Goal: Task Accomplishment & Management: Manage account settings

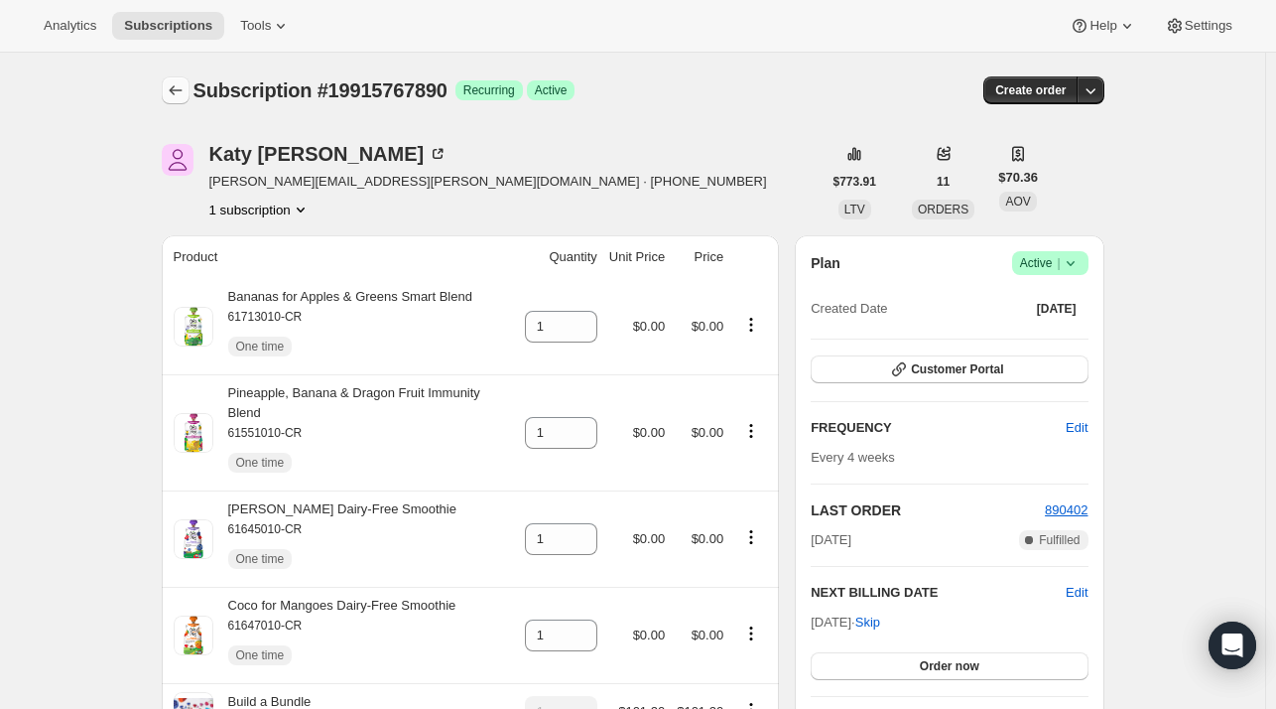
click at [186, 89] on icon "Subscriptions" at bounding box center [176, 90] width 20 height 20
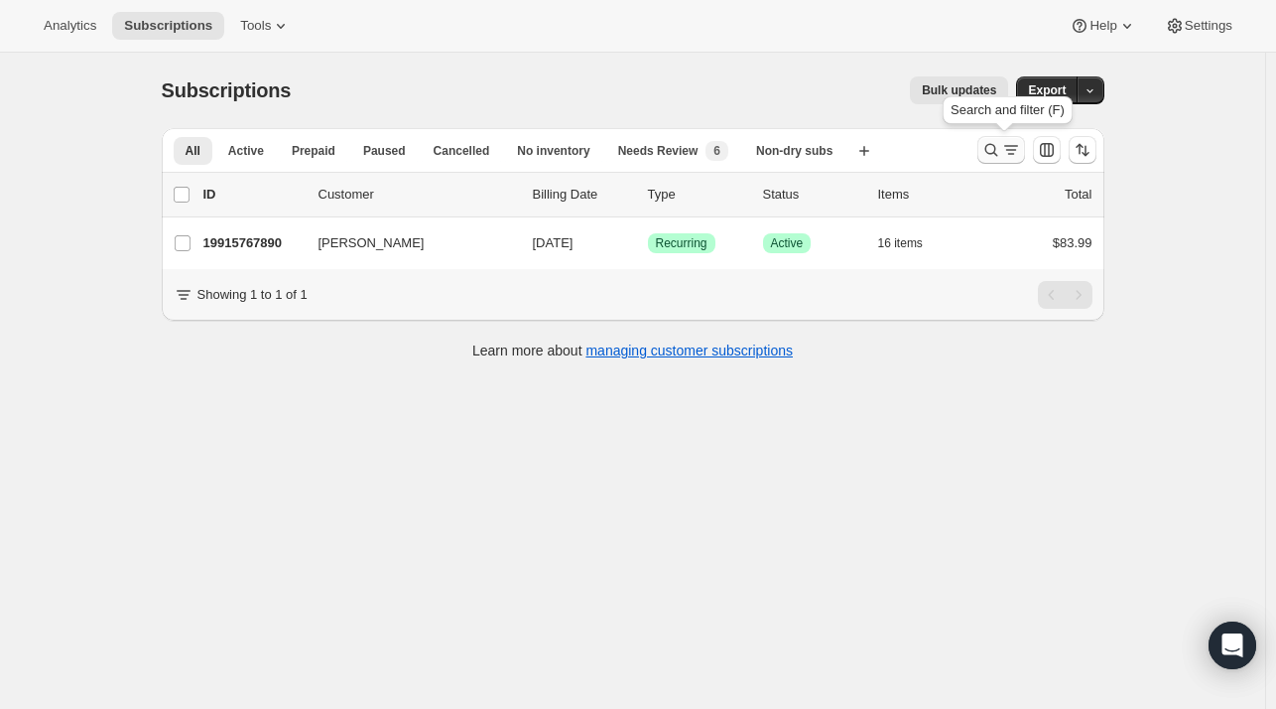
click at [1000, 160] on button "Search and filter results" at bounding box center [1002, 150] width 48 height 28
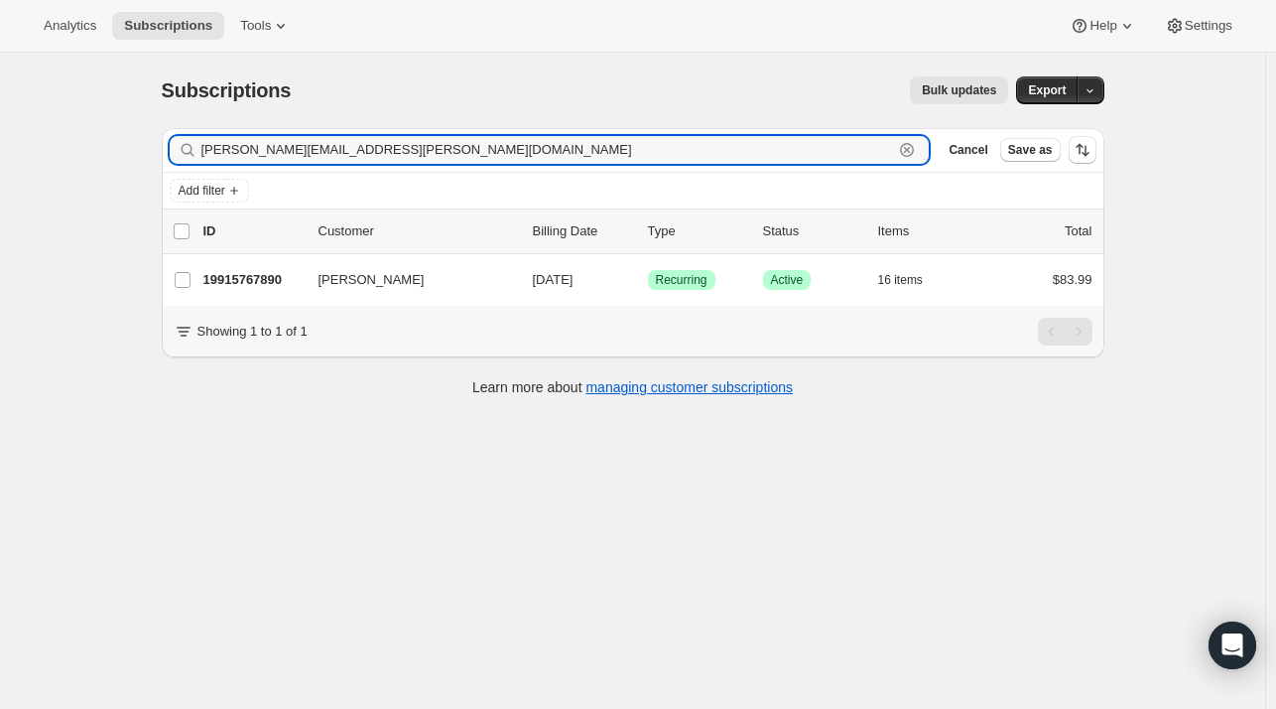
click at [911, 151] on icon "button" at bounding box center [907, 150] width 7 height 7
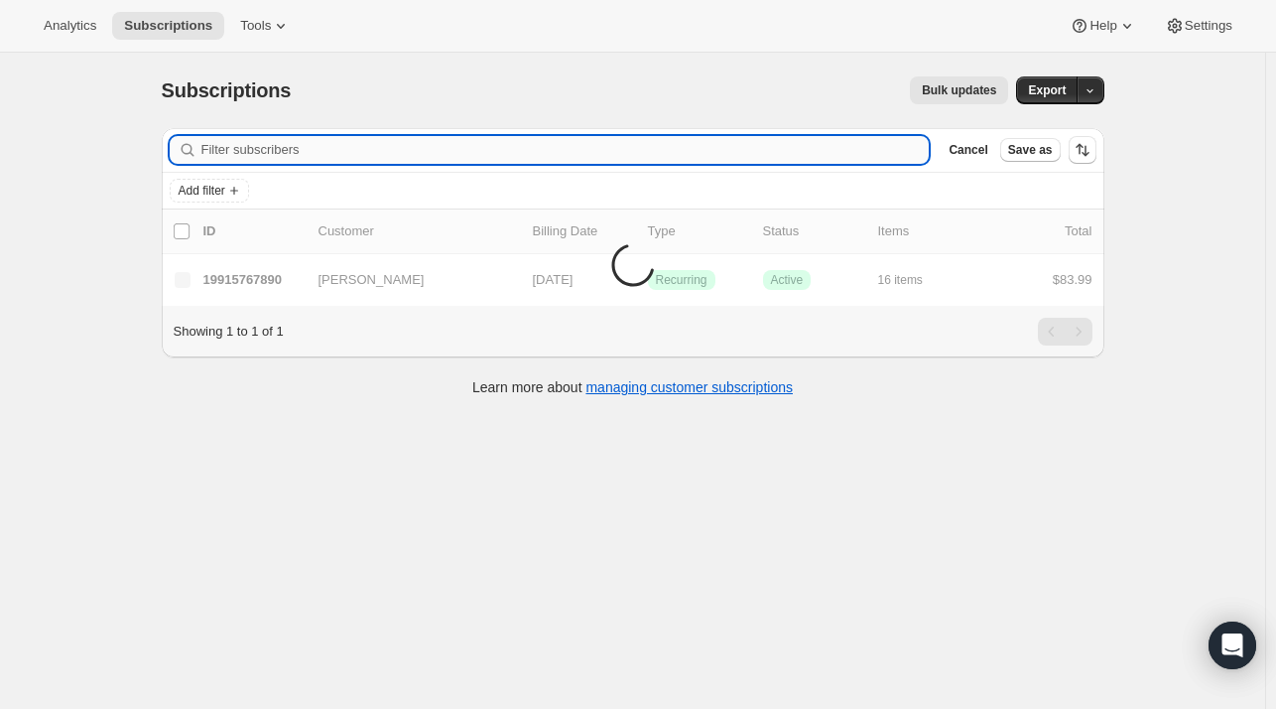
paste input "[EMAIL_ADDRESS][DOMAIN_NAME]"
type input "[EMAIL_ADDRESS][DOMAIN_NAME]"
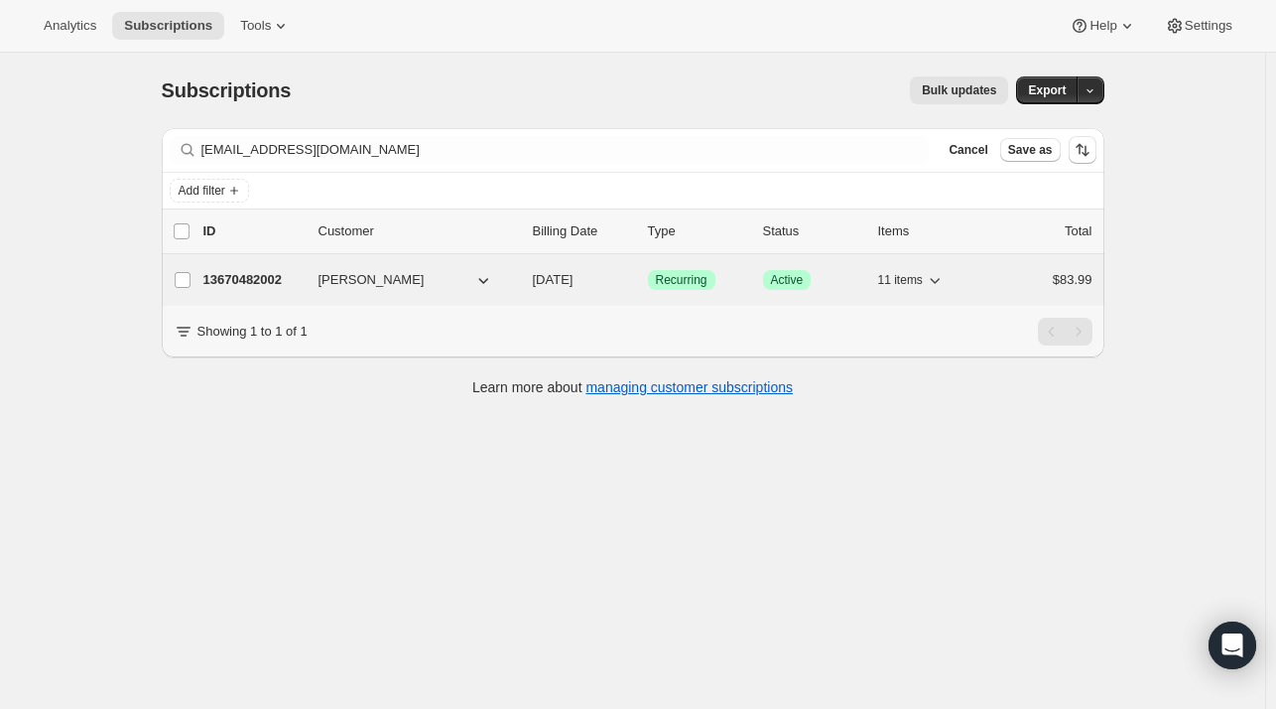
click at [224, 288] on p "13670482002" at bounding box center [252, 280] width 99 height 20
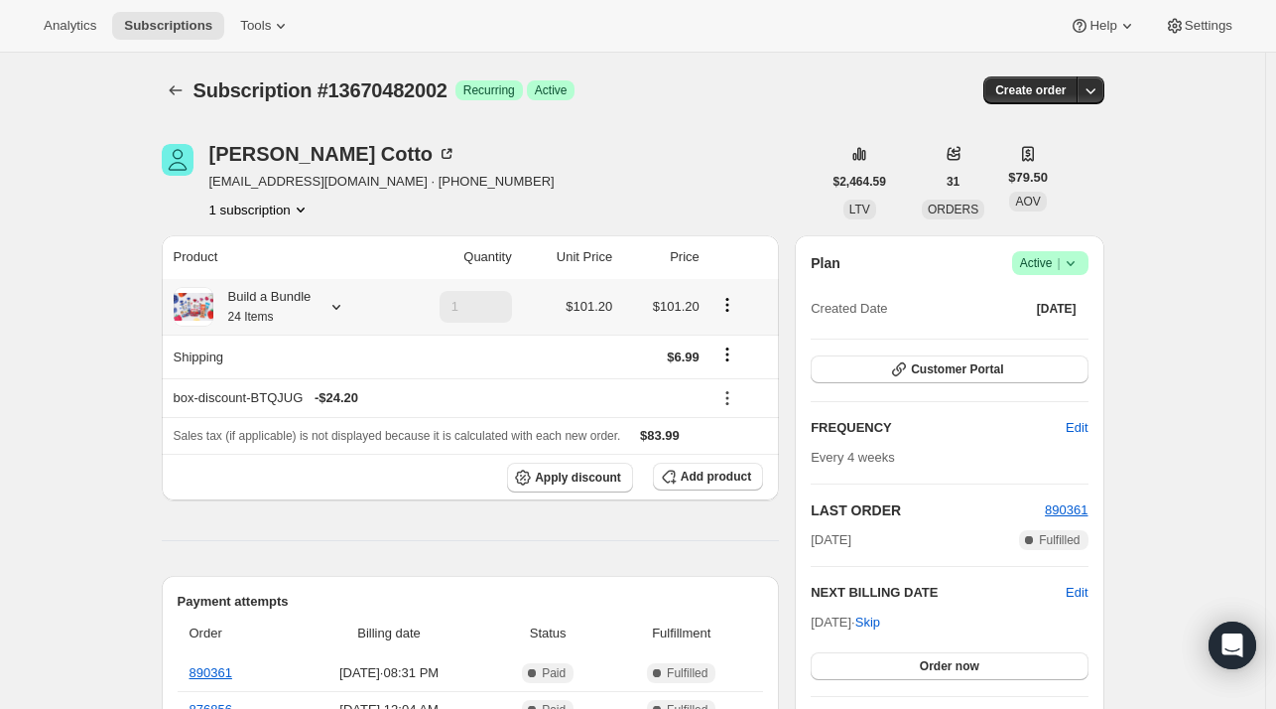
click at [337, 300] on icon at bounding box center [337, 307] width 20 height 20
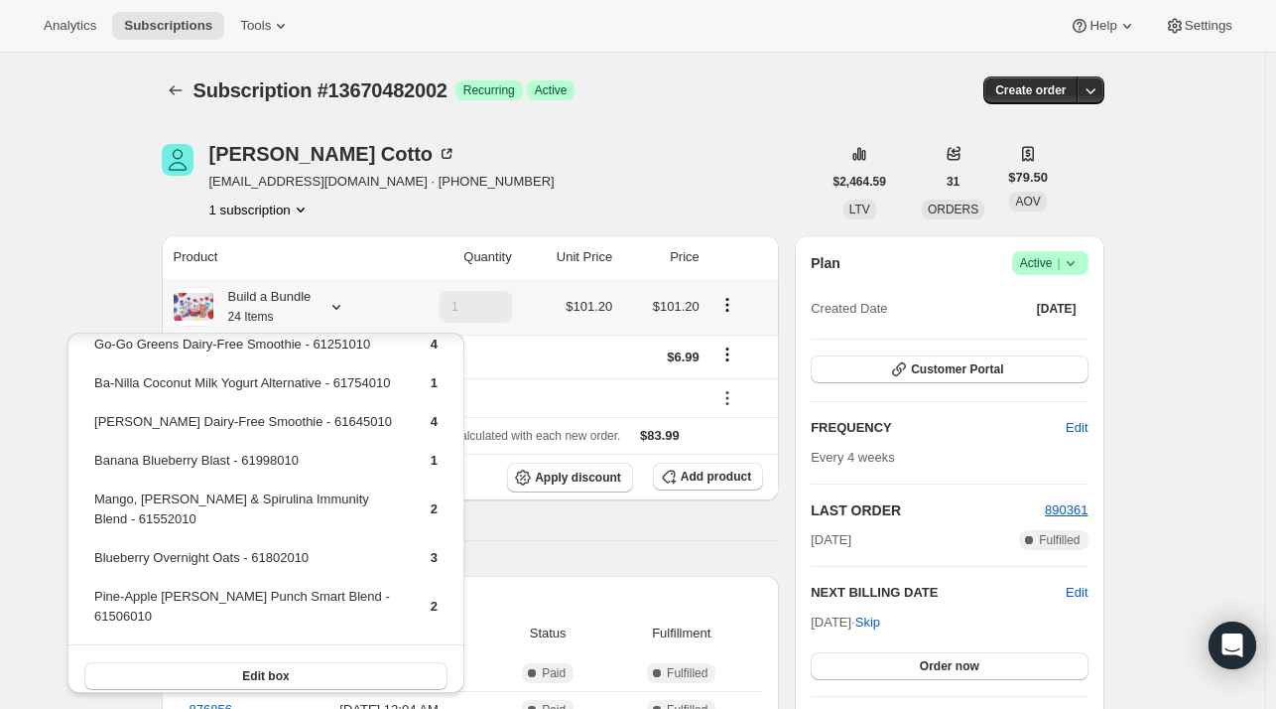
scroll to position [227, 0]
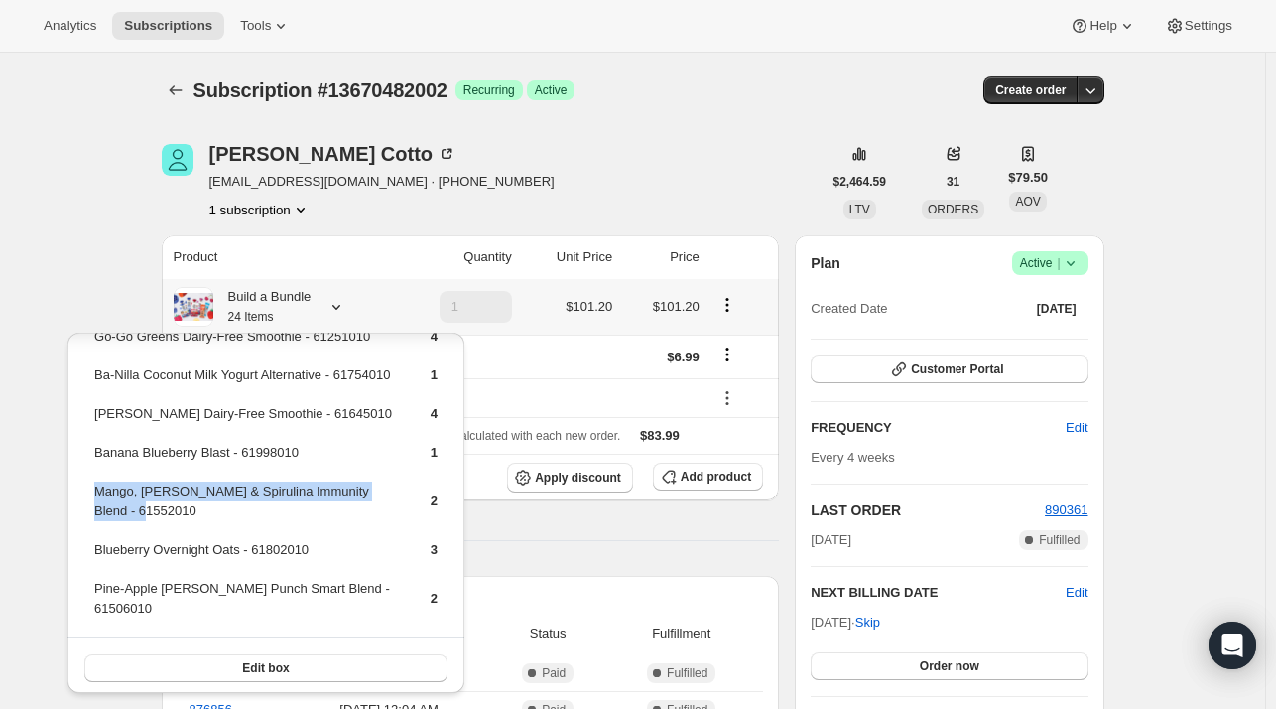
drag, startPoint x: 161, startPoint y: 527, endPoint x: 95, endPoint y: 511, distance: 67.4
click at [95, 511] on td "Mango, [PERSON_NAME] & Spirulina Immunity Blend - 61552010" at bounding box center [245, 508] width 304 height 57
copy td "Mango, [PERSON_NAME] & Spirulina Immunity Blend - 61552010"
click at [714, 475] on span "Add product" at bounding box center [716, 476] width 70 height 16
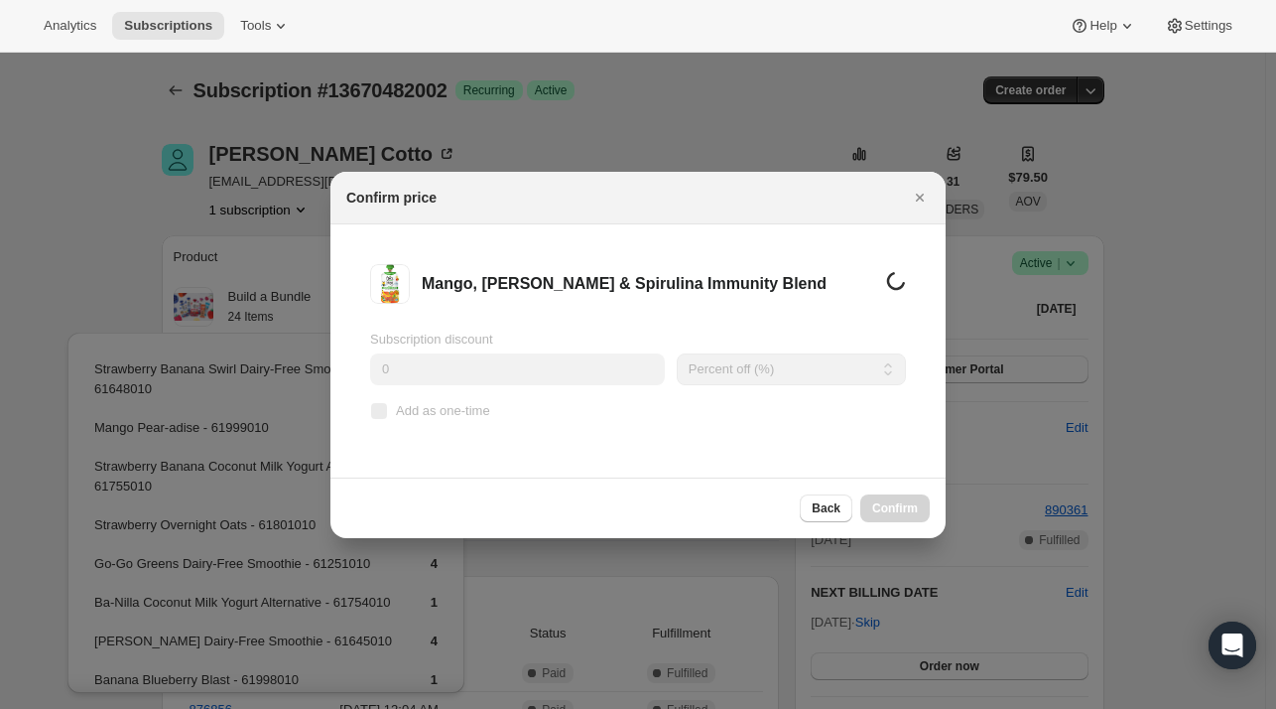
scroll to position [0, 0]
click at [467, 401] on span "Add as one-time" at bounding box center [443, 411] width 94 height 20
click at [387, 403] on input "Add as one-time" at bounding box center [379, 411] width 16 height 16
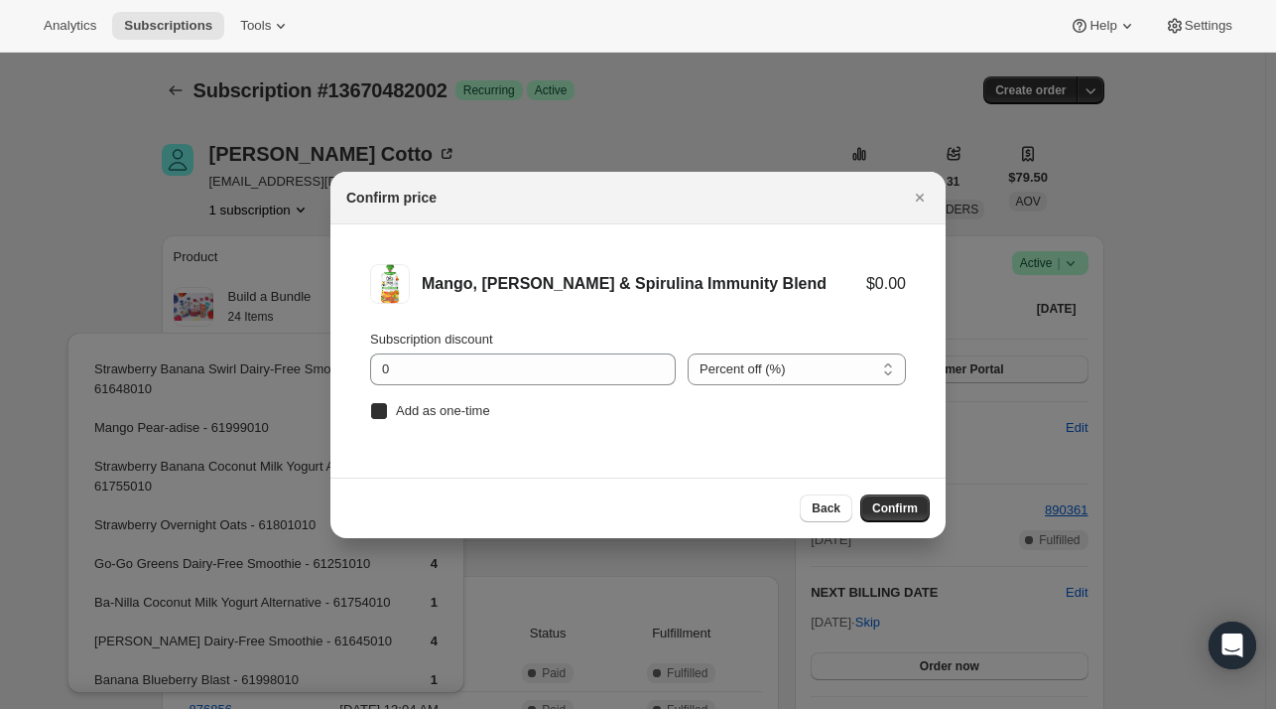
checkbox input "true"
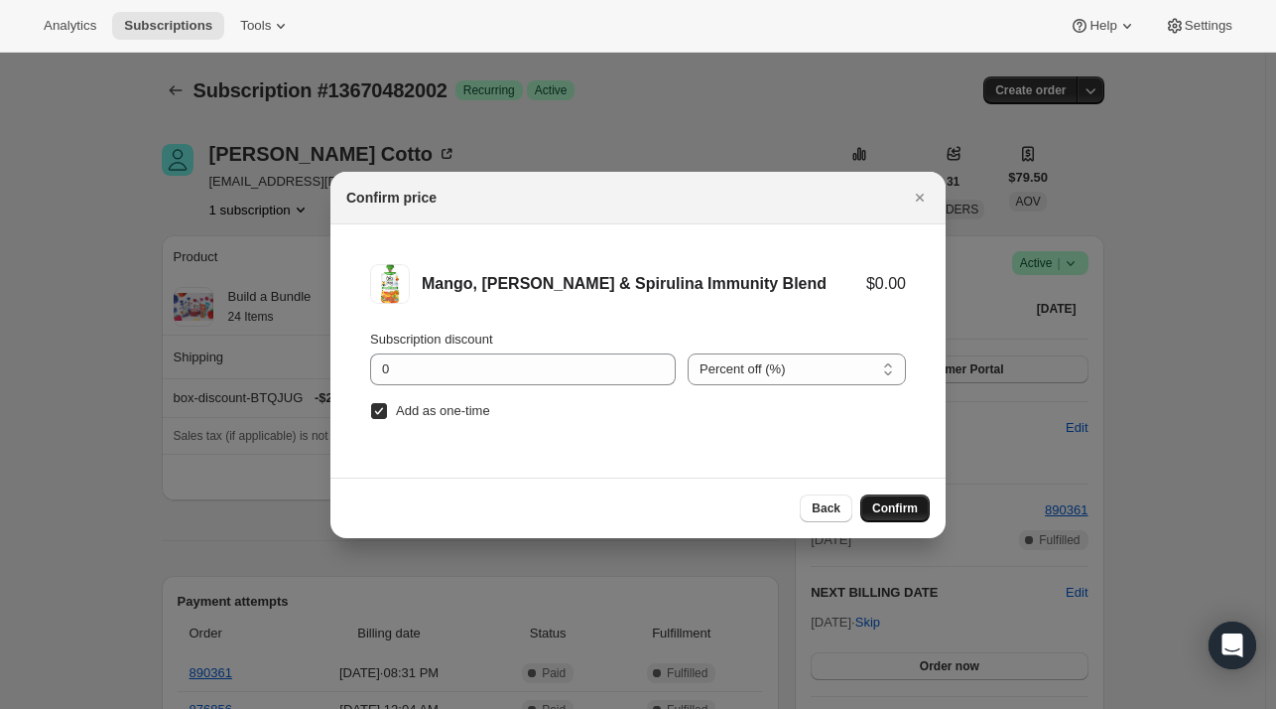
click at [913, 510] on span "Confirm" at bounding box center [895, 508] width 46 height 16
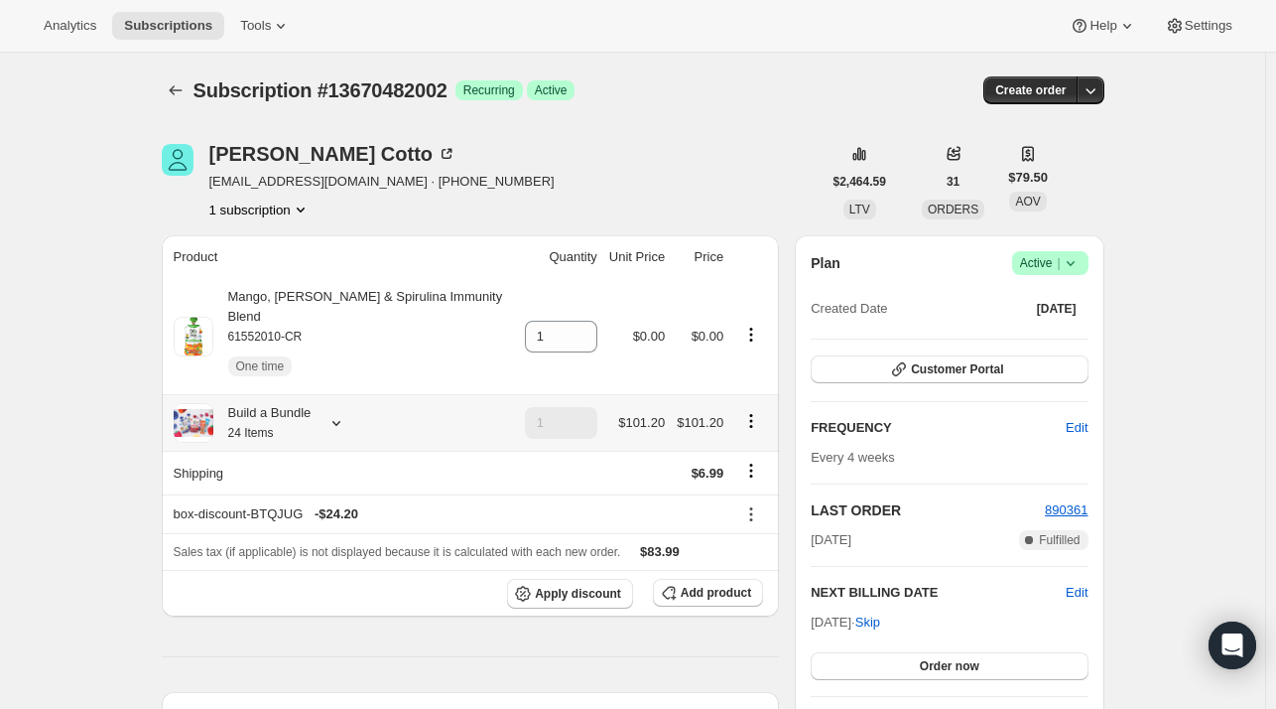
click at [336, 413] on icon at bounding box center [337, 423] width 20 height 20
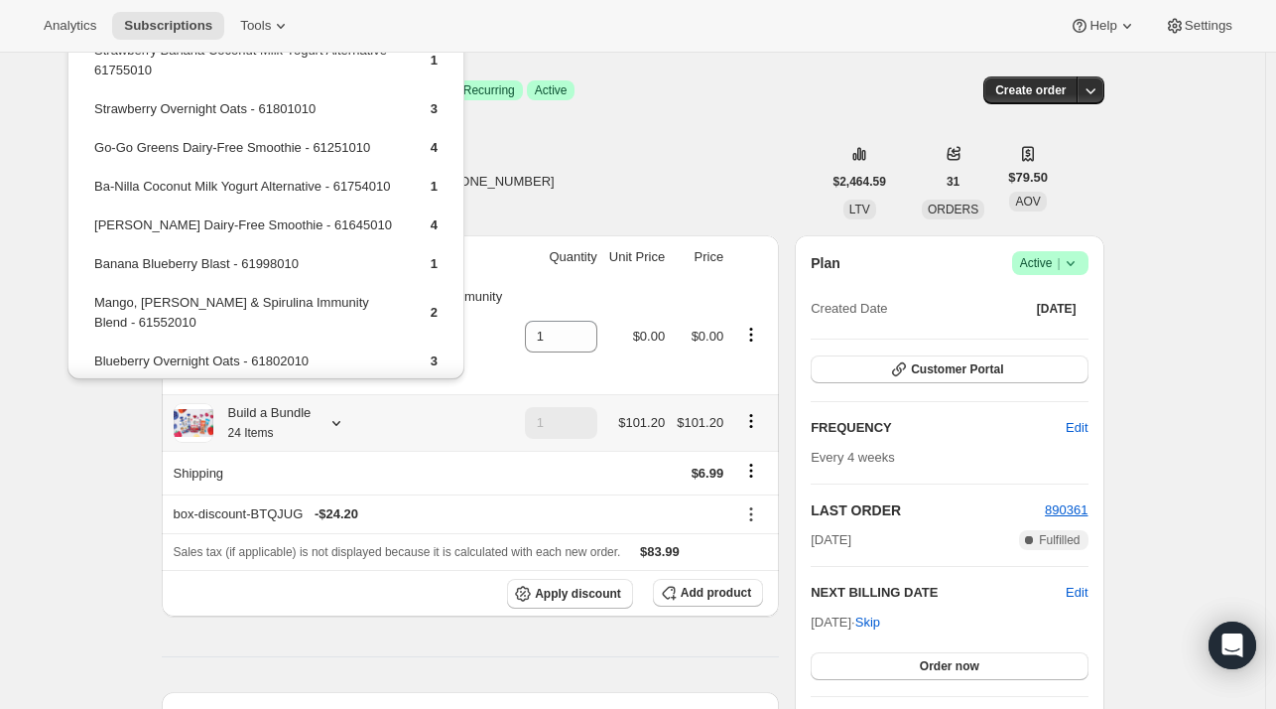
scroll to position [199, 0]
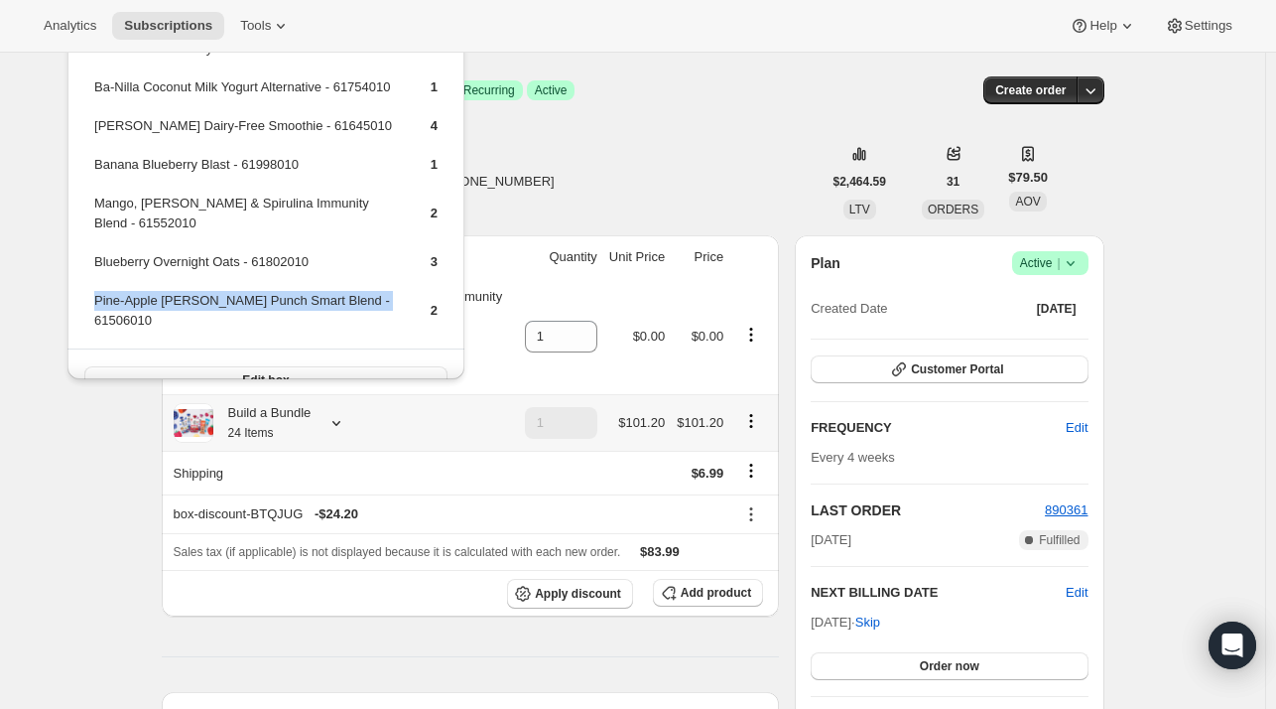
drag, startPoint x: 371, startPoint y: 315, endPoint x: 93, endPoint y: 315, distance: 277.9
click at [93, 315] on td "Pine-Apple [PERSON_NAME] Punch Smart Blend - 61506010" at bounding box center [245, 318] width 304 height 57
copy td "Pine-Apple [PERSON_NAME] Punch Smart Blend - 61506010"
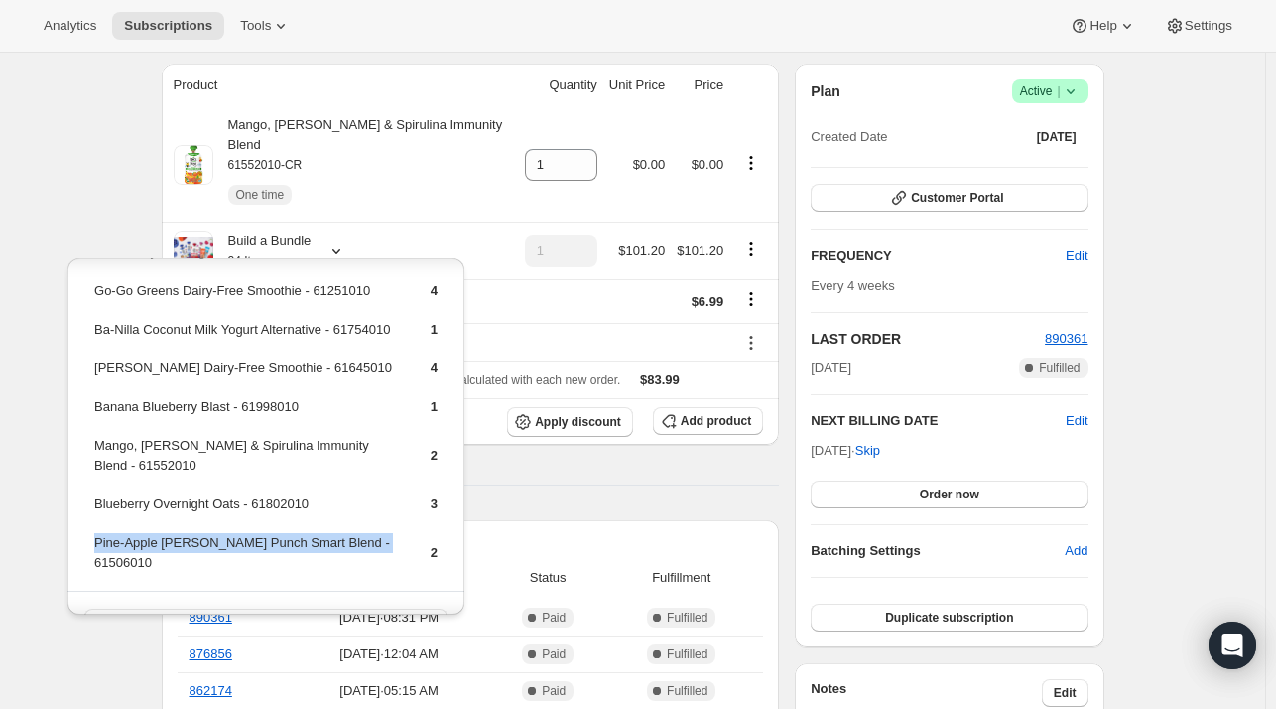
scroll to position [126, 0]
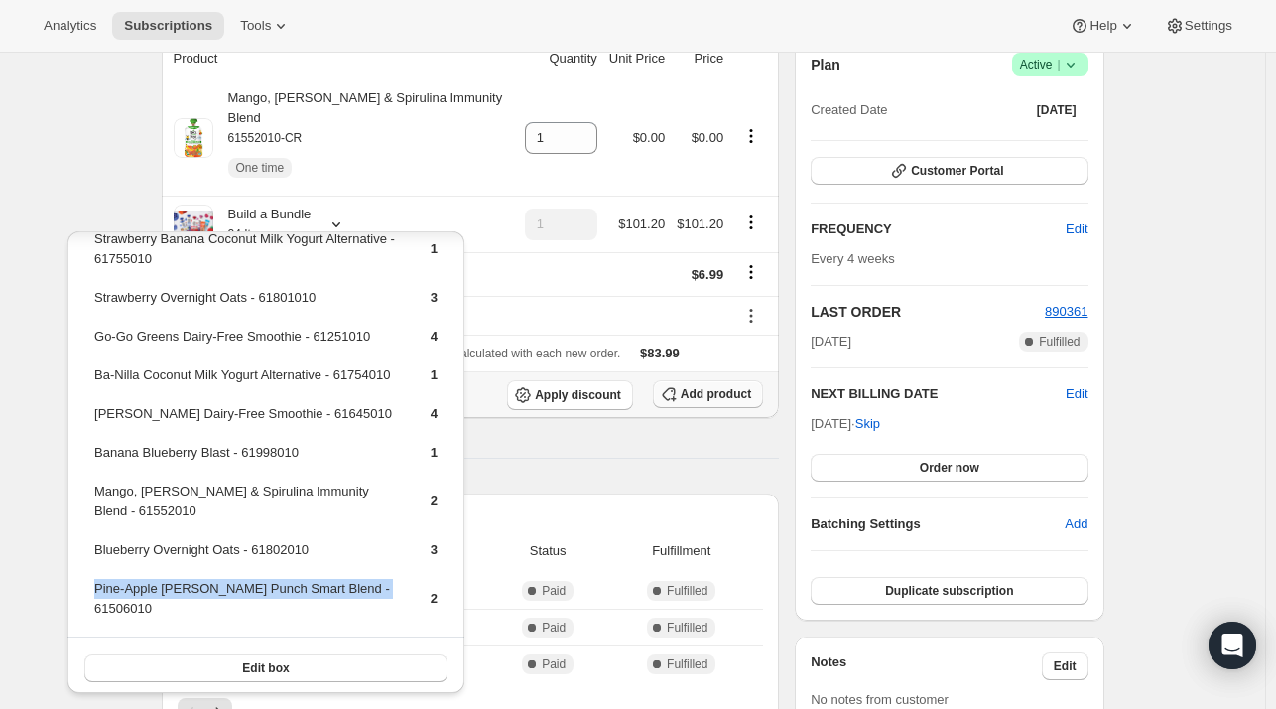
click at [738, 386] on span "Add product" at bounding box center [716, 394] width 70 height 16
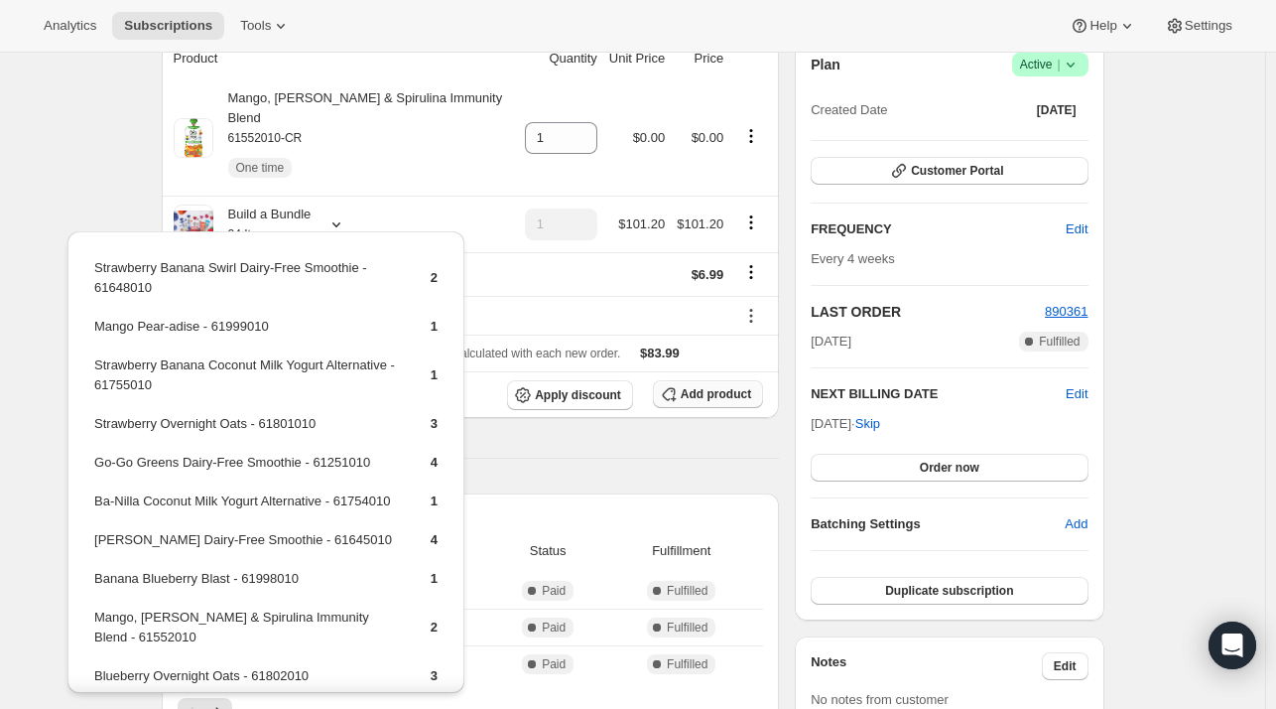
scroll to position [199, 0]
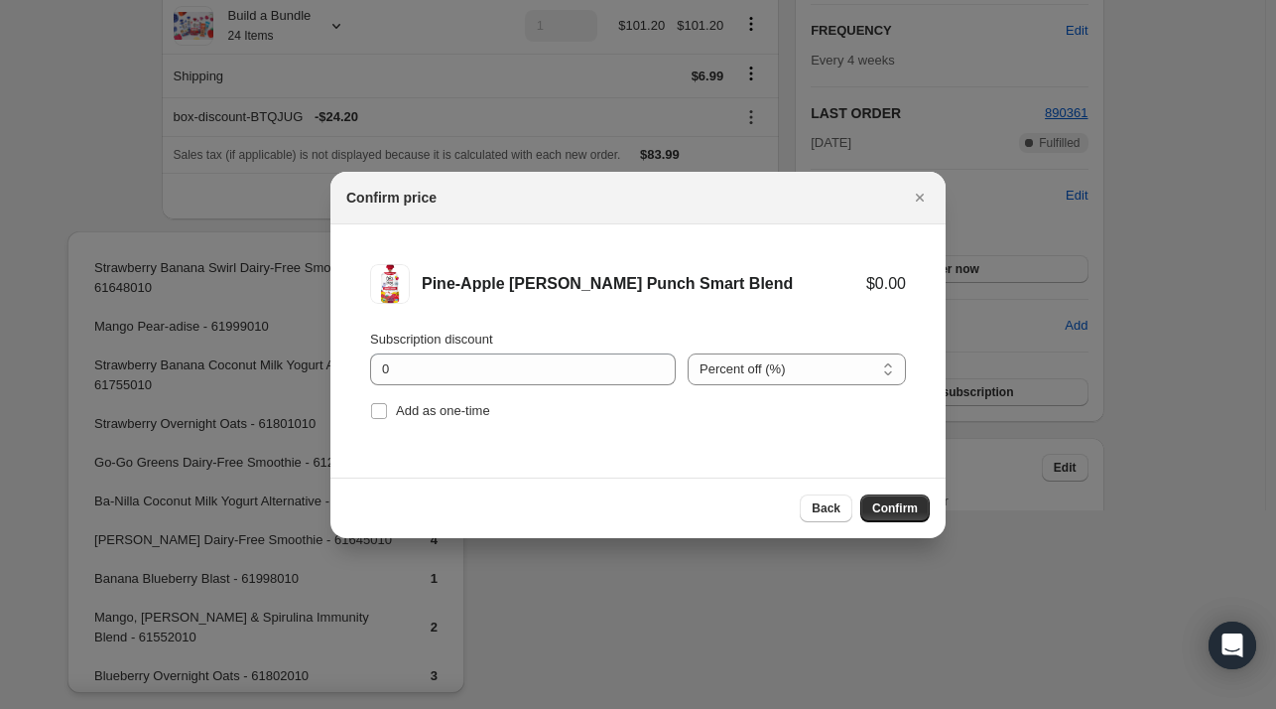
drag, startPoint x: 479, startPoint y: 402, endPoint x: 497, endPoint y: 407, distance: 18.5
click at [478, 403] on span "Add as one-time" at bounding box center [443, 410] width 94 height 15
click at [387, 403] on input "Add as one-time" at bounding box center [379, 411] width 16 height 16
checkbox input "true"
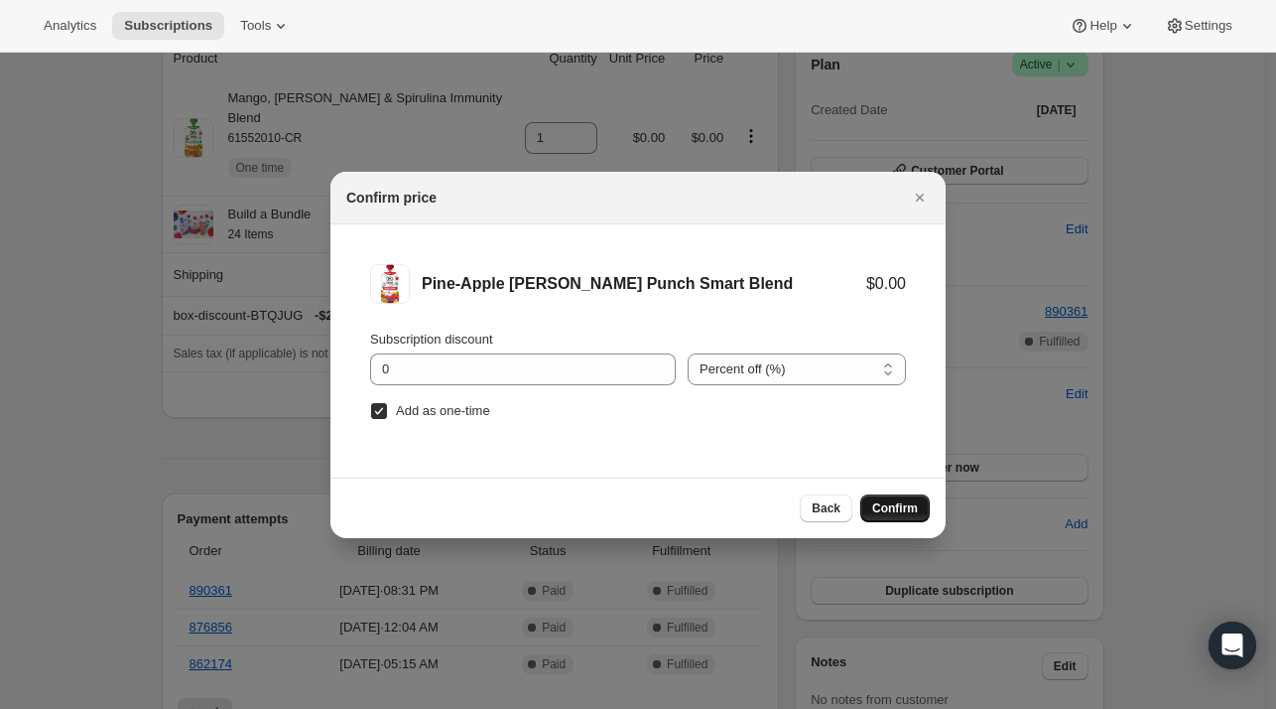
click at [900, 503] on span "Confirm" at bounding box center [895, 508] width 46 height 16
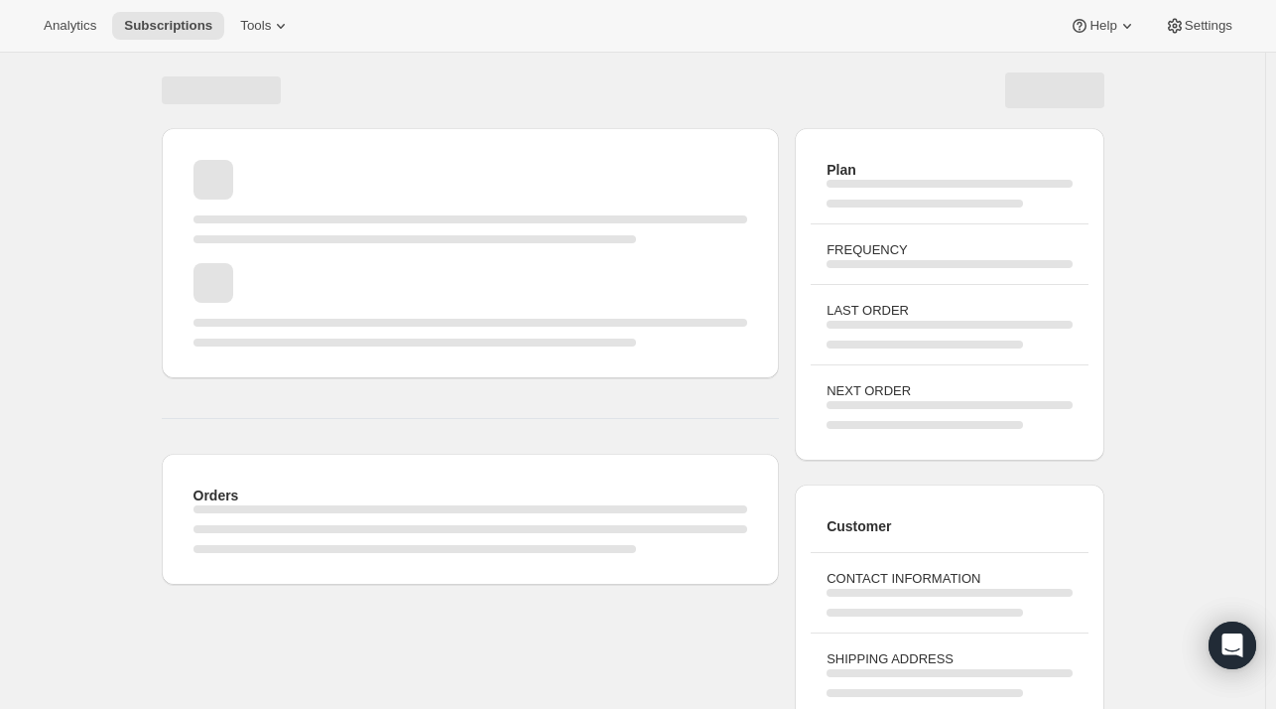
scroll to position [187, 0]
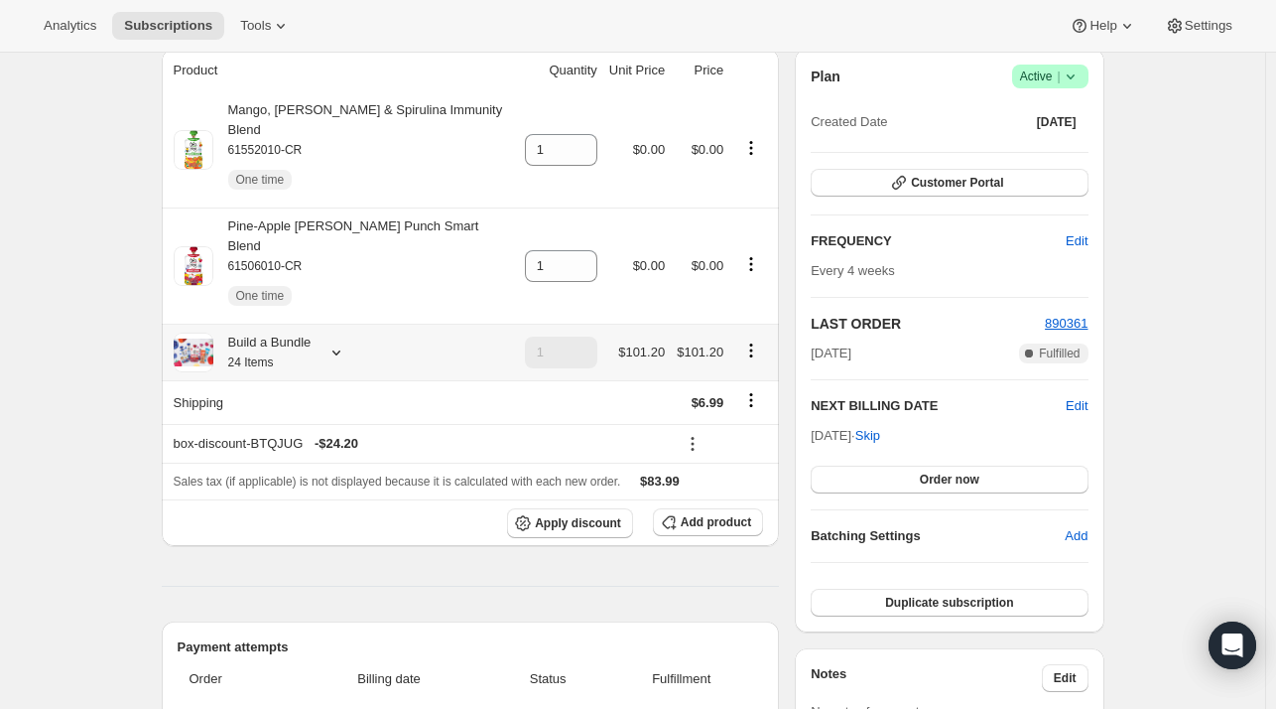
click at [343, 342] on icon at bounding box center [337, 352] width 20 height 20
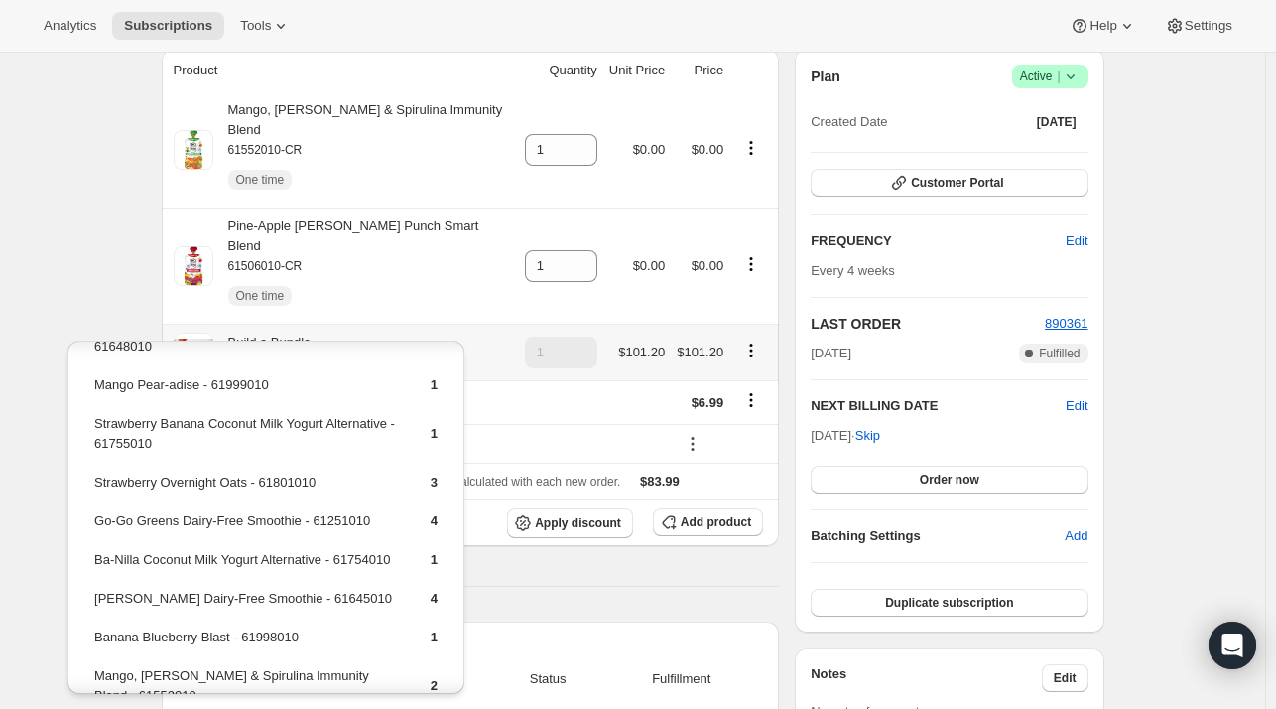
scroll to position [99, 0]
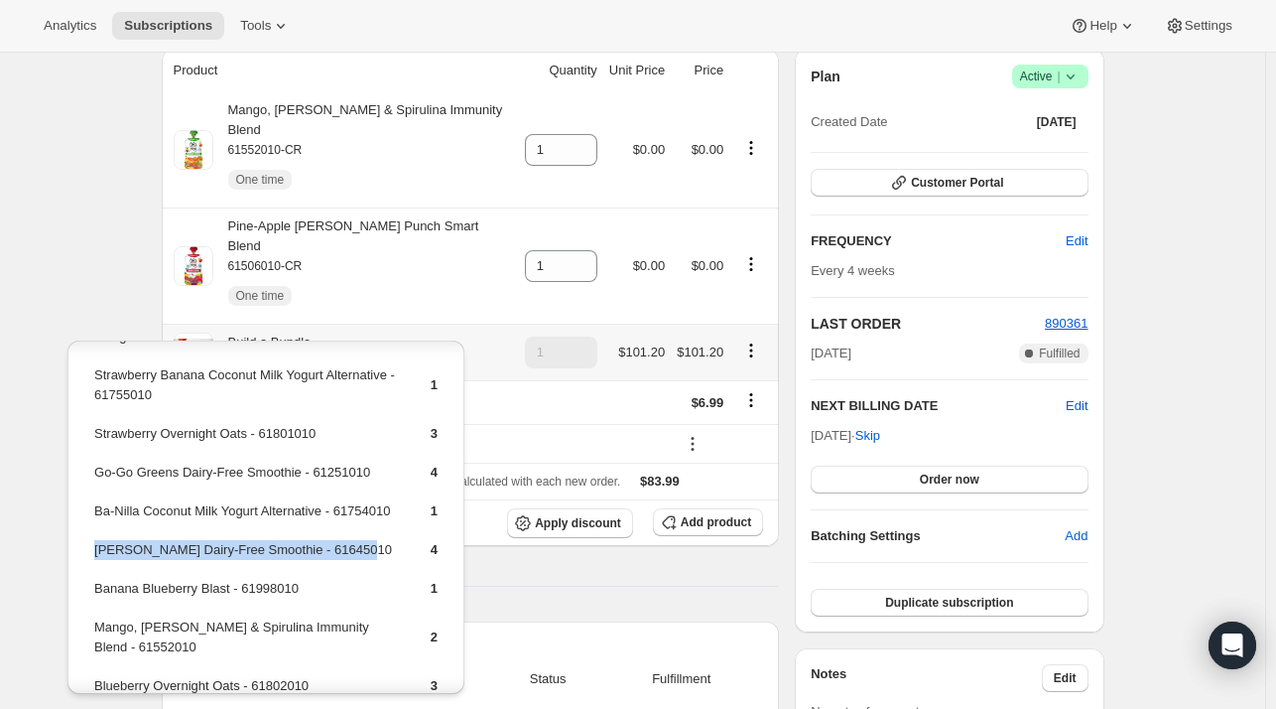
drag, startPoint x: 360, startPoint y: 564, endPoint x: 93, endPoint y: 572, distance: 267.1
click at [93, 572] on td "[PERSON_NAME] Dairy-Free Smoothie - 61645010" at bounding box center [245, 557] width 304 height 37
drag, startPoint x: 93, startPoint y: 572, endPoint x: 192, endPoint y: 348, distance: 244.0
click at [194, 344] on td "Mango Pear-adise - 61999010" at bounding box center [245, 344] width 304 height 37
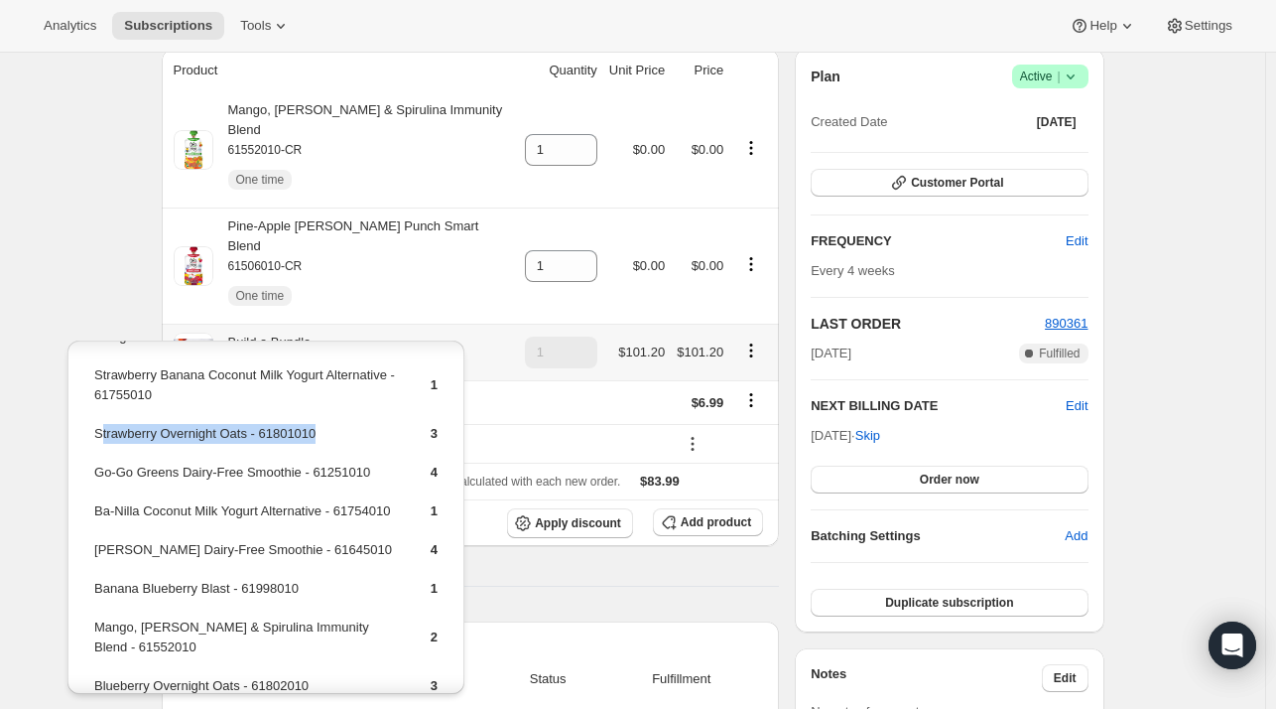
drag, startPoint x: 341, startPoint y: 425, endPoint x: 98, endPoint y: 434, distance: 243.3
click at [98, 434] on td "Strawberry Overnight Oats - 61801010" at bounding box center [245, 441] width 304 height 37
copy td "trawberry Overnight Oats - 61801010"
click at [720, 508] on button "Add product" at bounding box center [708, 522] width 110 height 28
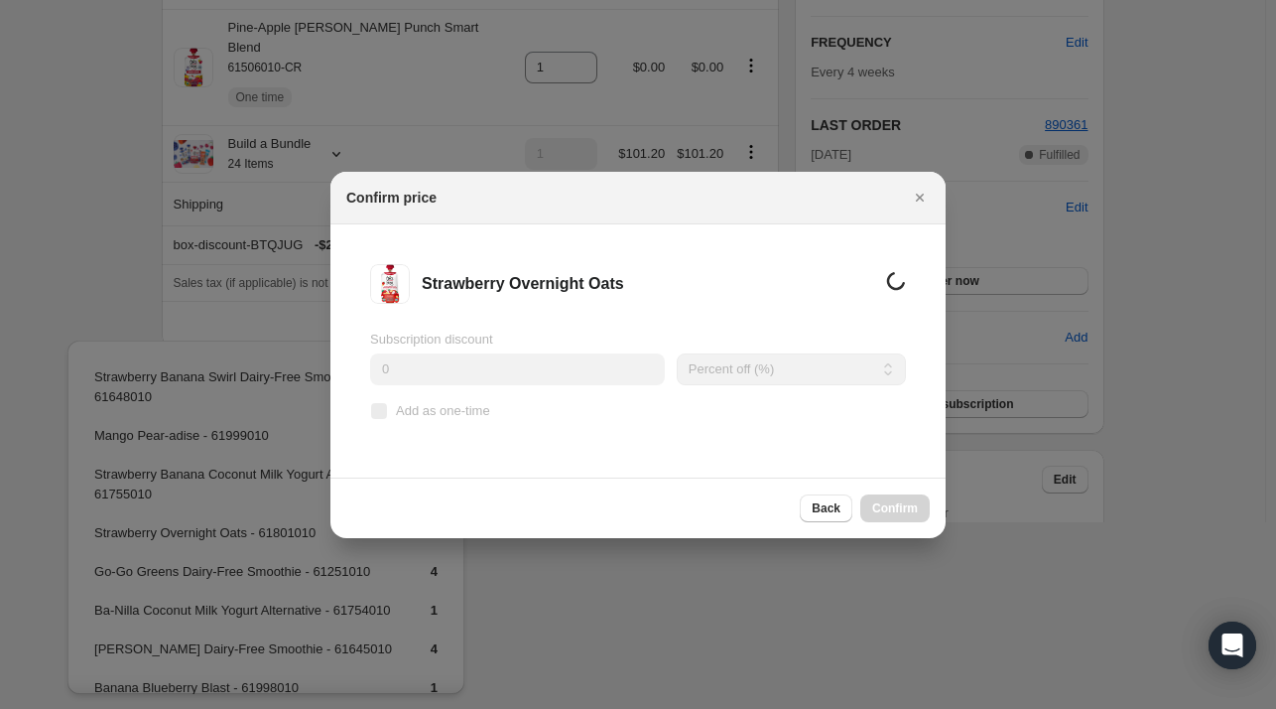
scroll to position [187, 0]
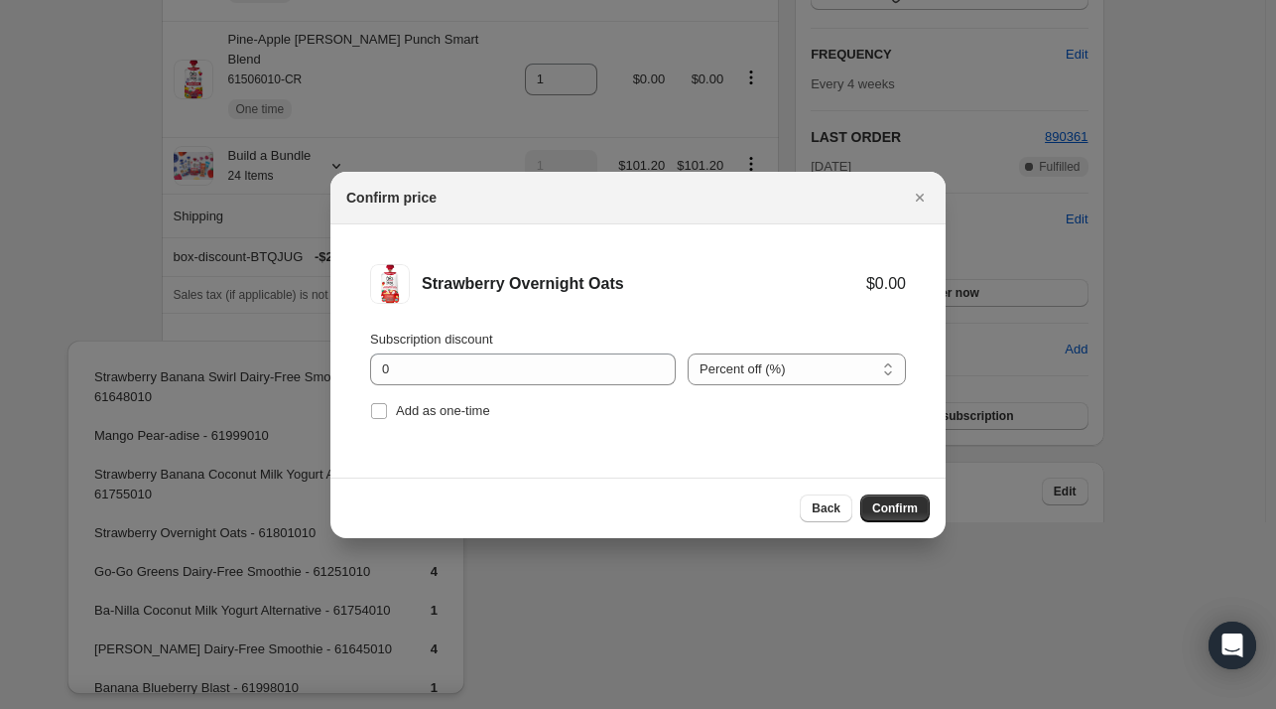
drag, startPoint x: 449, startPoint y: 415, endPoint x: 537, endPoint y: 410, distance: 88.5
click at [450, 416] on span "Add as one-time" at bounding box center [443, 410] width 94 height 15
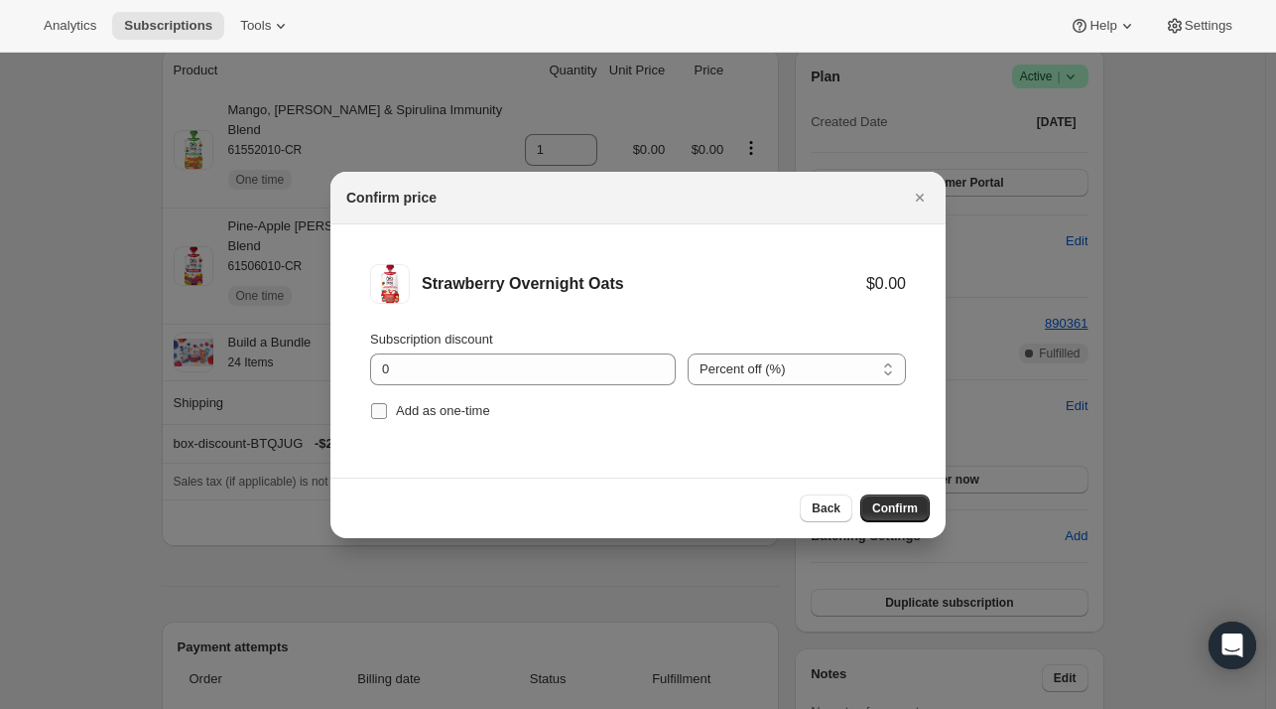
click at [409, 409] on span "Add as one-time" at bounding box center [443, 410] width 94 height 15
click at [387, 409] on input "Add as one-time" at bounding box center [379, 411] width 16 height 16
checkbox input "true"
click at [888, 508] on span "Confirm" at bounding box center [895, 508] width 46 height 16
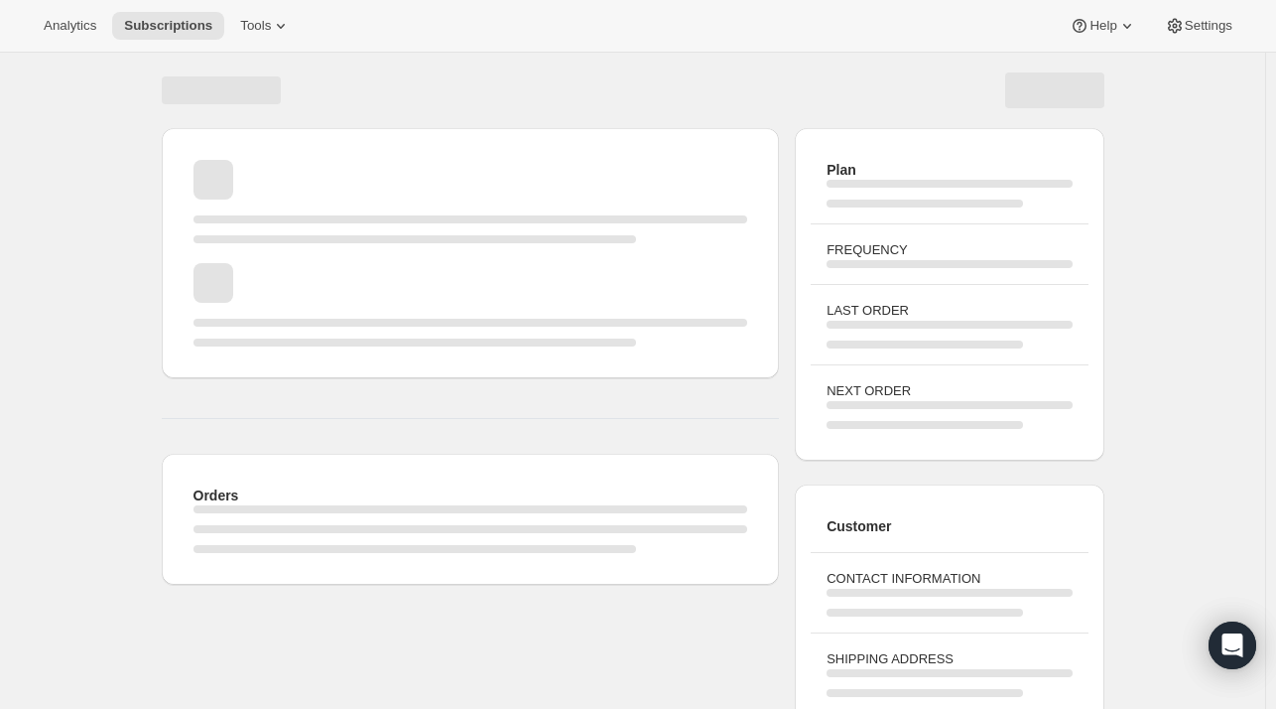
scroll to position [187, 0]
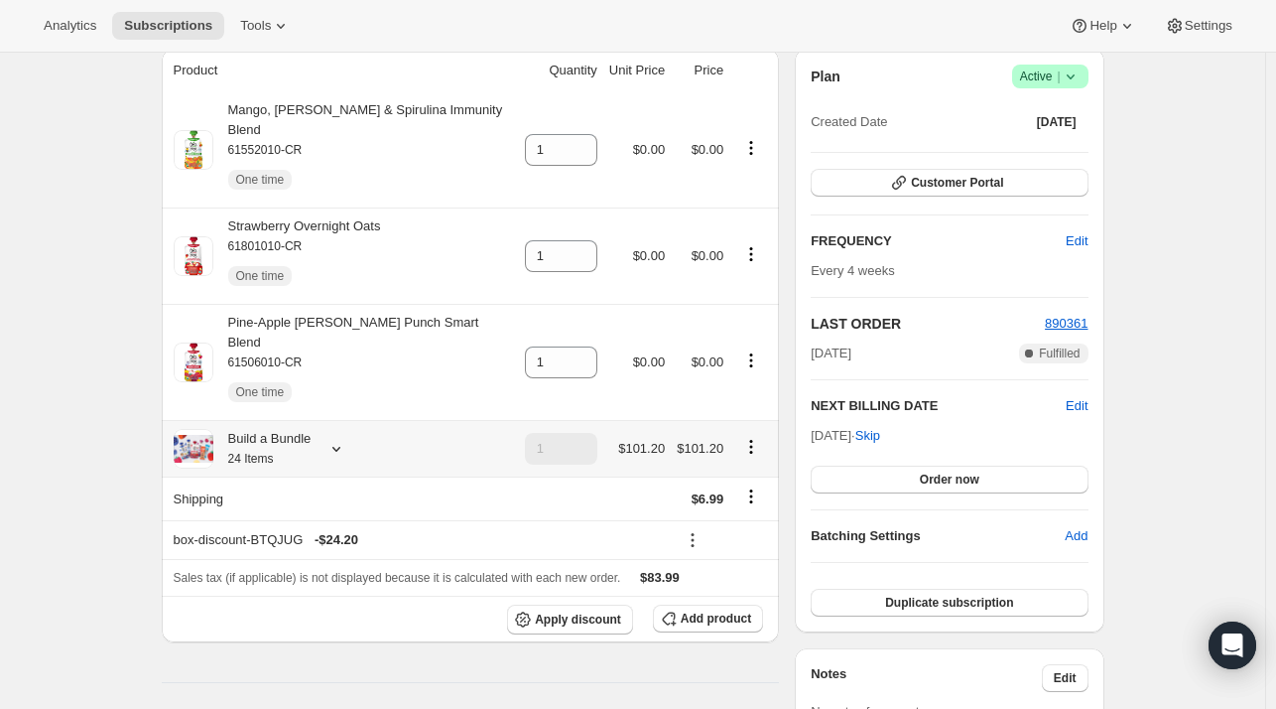
click at [346, 439] on icon at bounding box center [337, 449] width 20 height 20
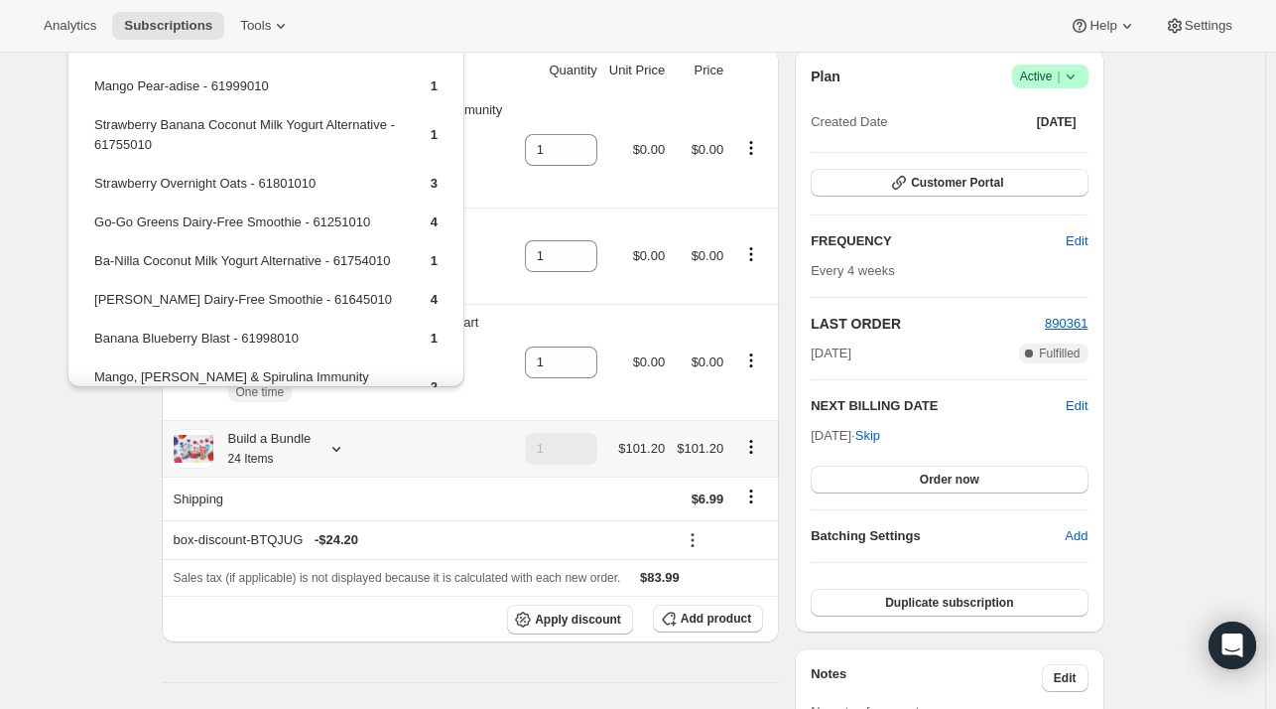
scroll to position [0, 0]
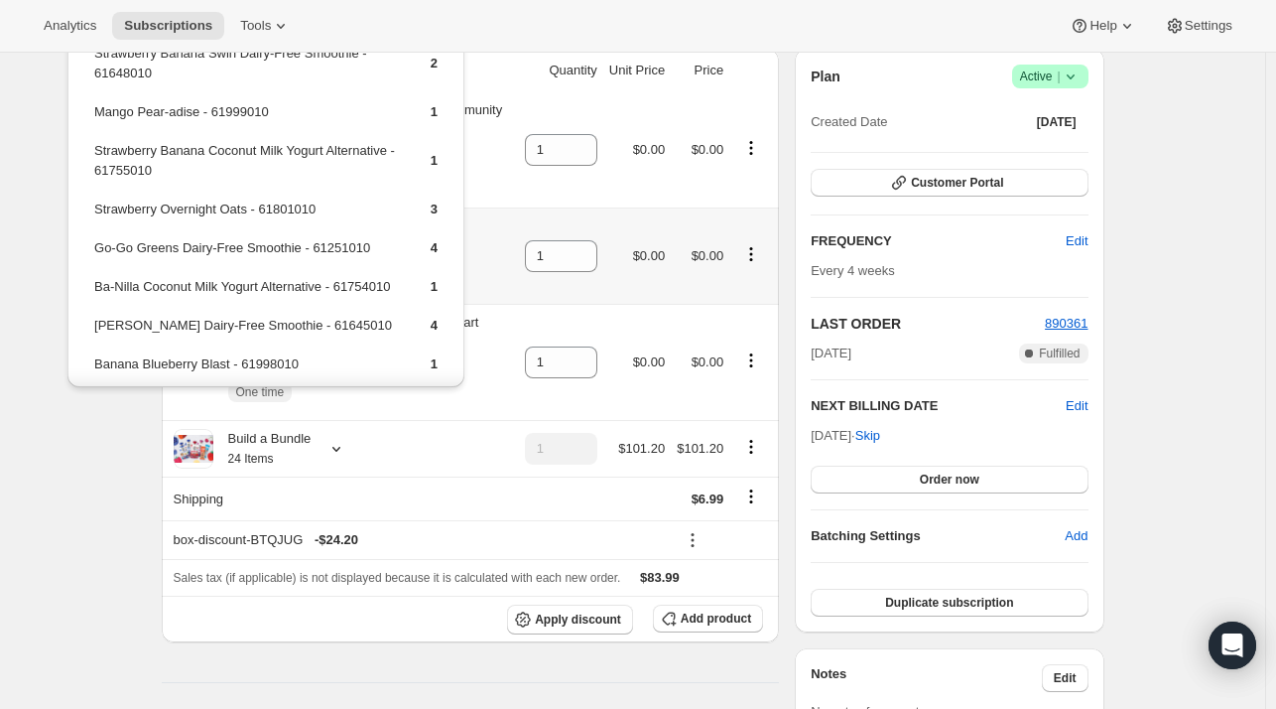
click at [621, 223] on td "$0.00" at bounding box center [636, 255] width 67 height 96
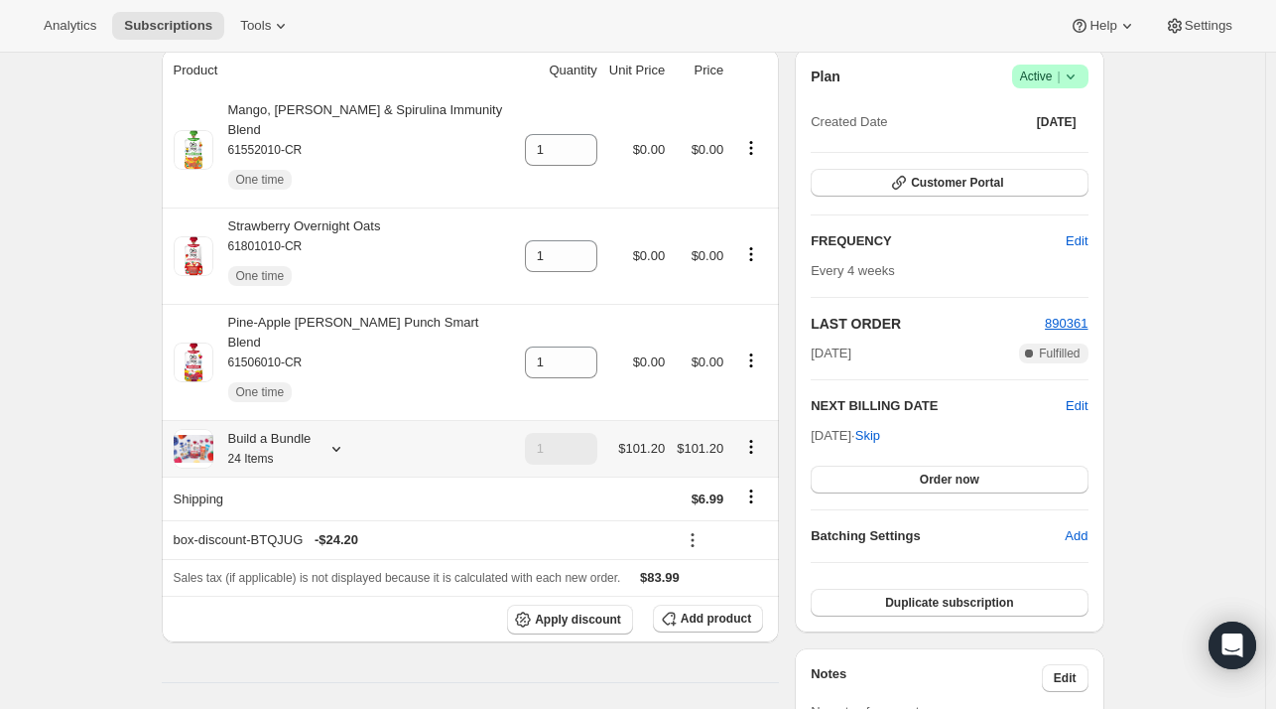
click at [345, 439] on icon at bounding box center [337, 449] width 20 height 20
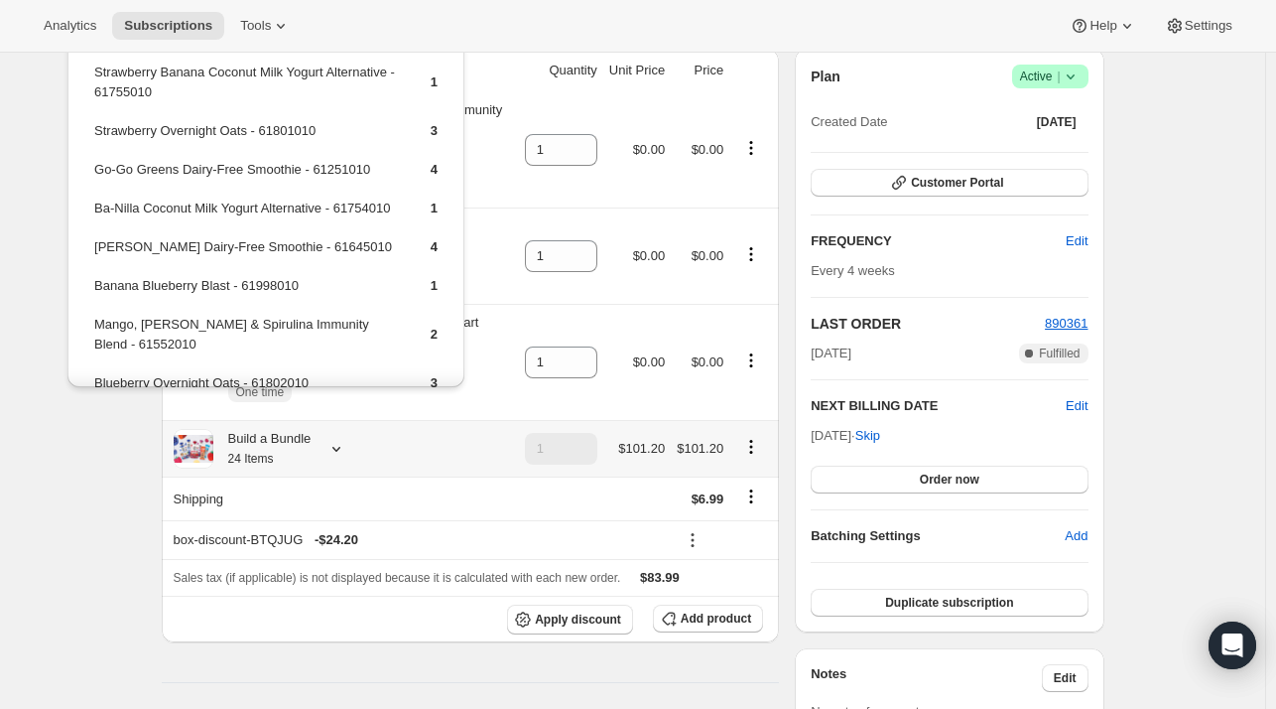
scroll to position [99, 0]
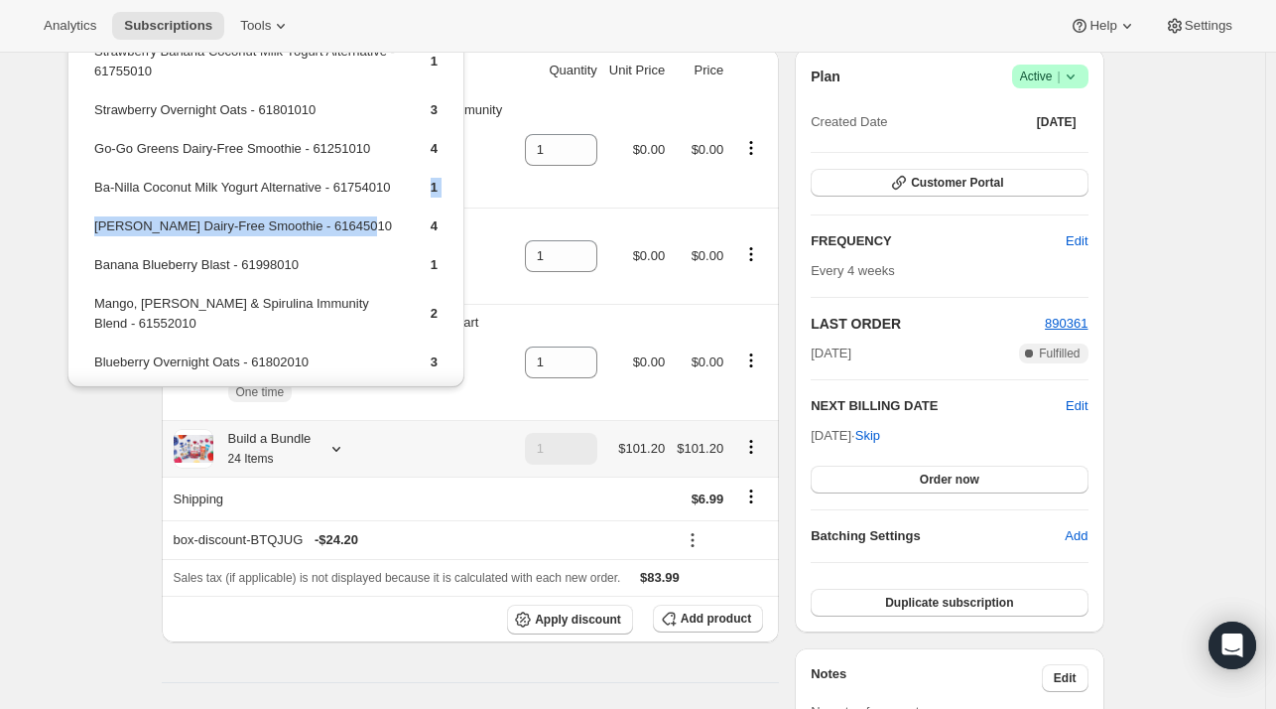
drag, startPoint x: 286, startPoint y: 237, endPoint x: 356, endPoint y: 248, distance: 71.3
click at [356, 248] on tbody "Strawberry Banana Swirl Dairy-Free Smoothie - 61648010 2 Mango Pear-adise - 619…" at bounding box center [265, 194] width 345 height 503
click at [361, 248] on td "[PERSON_NAME] Dairy-Free Smoothie - 61645010" at bounding box center [245, 233] width 304 height 37
click at [365, 247] on td "[PERSON_NAME] Dairy-Free Smoothie - 61645010" at bounding box center [245, 233] width 304 height 37
click at [357, 213] on td "Ba-Nilla Coconut Milk Yogurt Alternative - 61754010" at bounding box center [245, 195] width 304 height 37
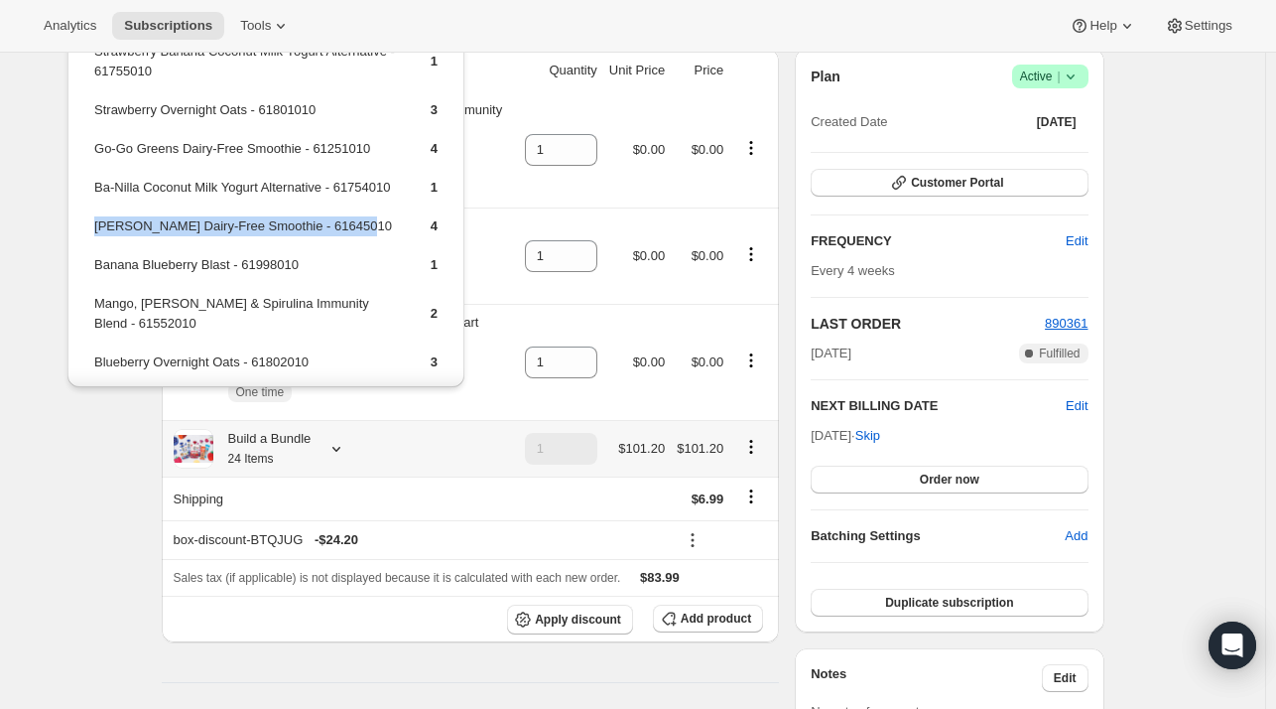
drag, startPoint x: 334, startPoint y: 251, endPoint x: 100, endPoint y: 247, distance: 234.3
click at [95, 247] on td "[PERSON_NAME] Dairy-Free Smoothie - 61645010" at bounding box center [245, 233] width 304 height 37
copy td "[PERSON_NAME] Dairy-Free Smoothie - 61645010"
click at [699, 610] on span "Add product" at bounding box center [716, 618] width 70 height 16
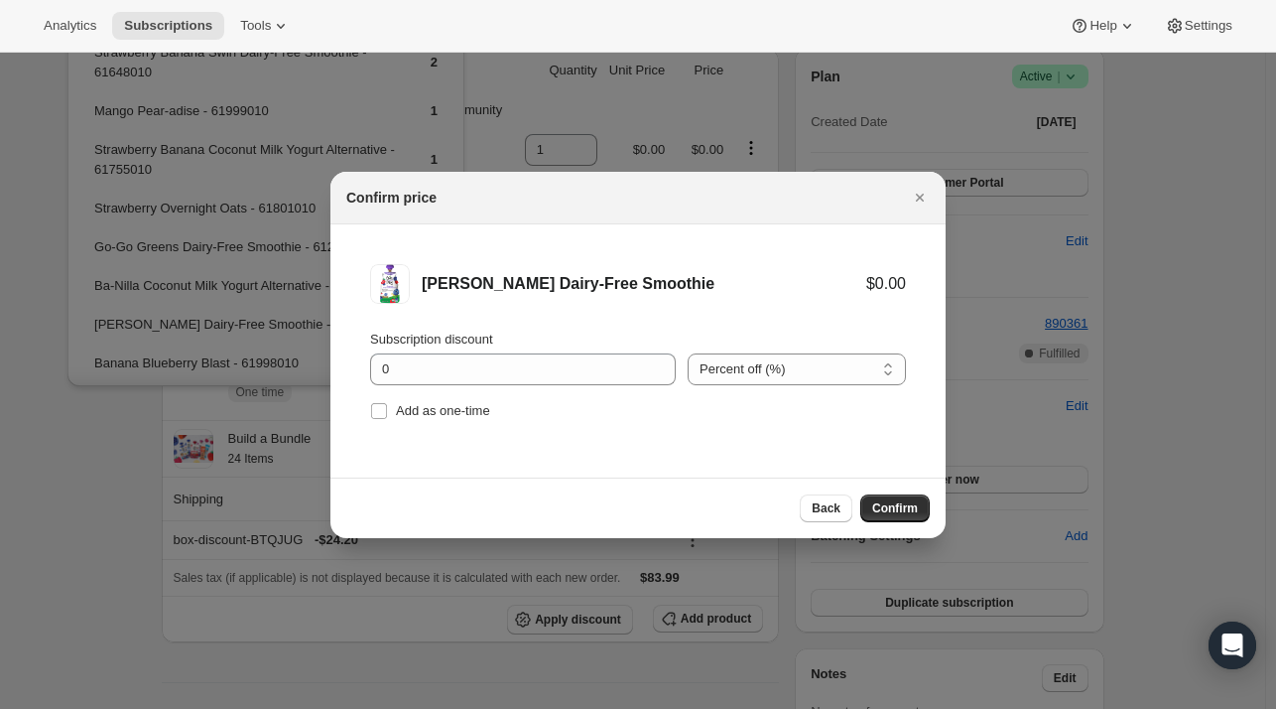
scroll to position [0, 0]
click at [479, 409] on span "Add as one-time" at bounding box center [443, 410] width 94 height 15
click at [387, 409] on input "Add as one-time" at bounding box center [379, 411] width 16 height 16
checkbox input "true"
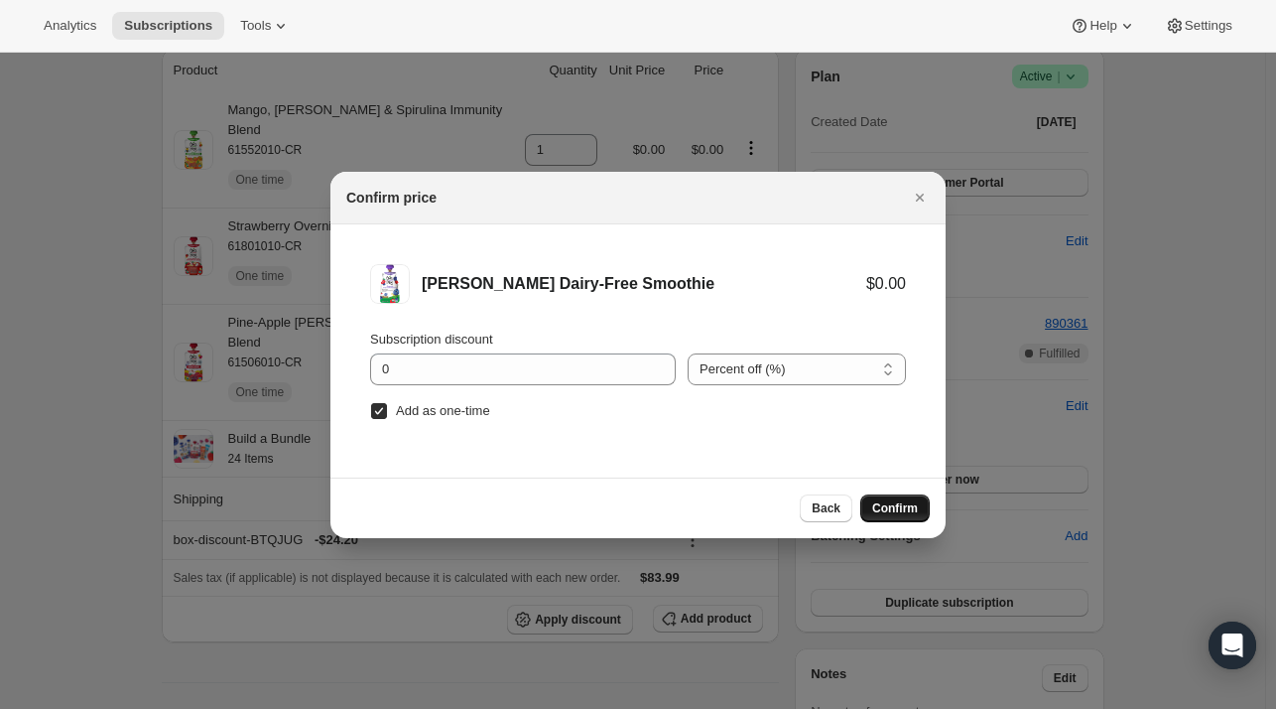
click at [893, 496] on button "Confirm" at bounding box center [895, 508] width 69 height 28
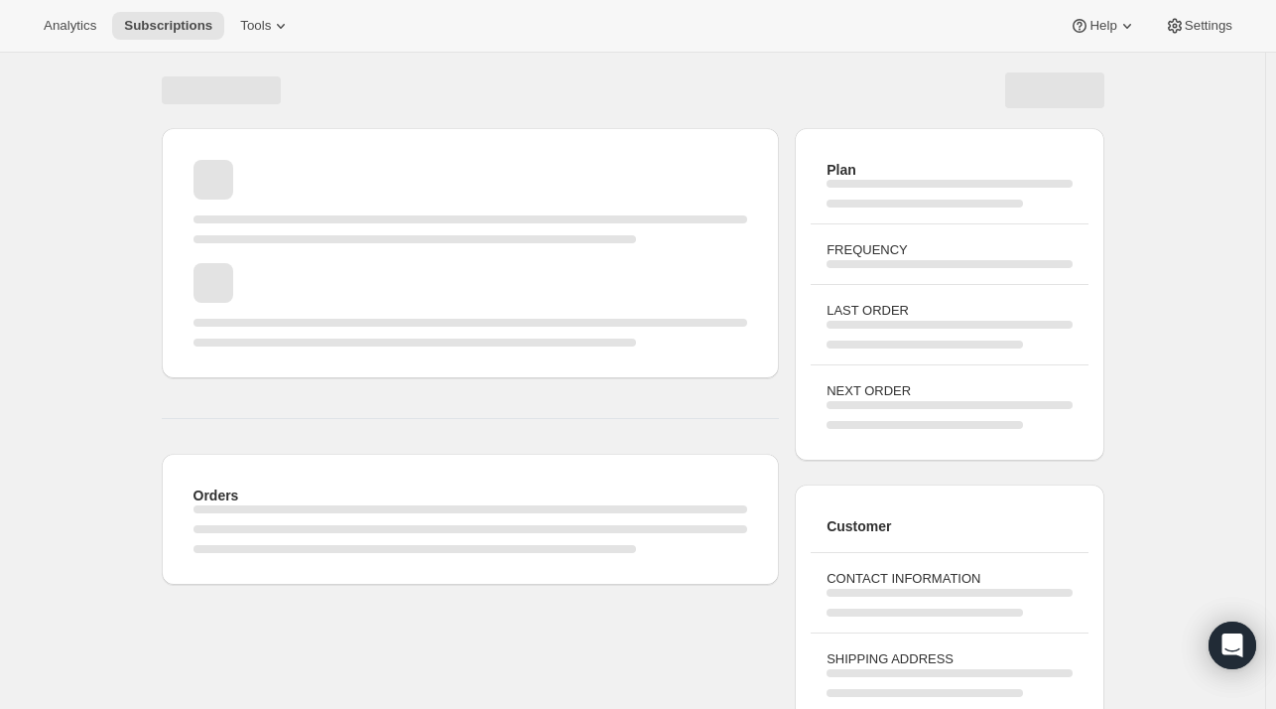
scroll to position [187, 0]
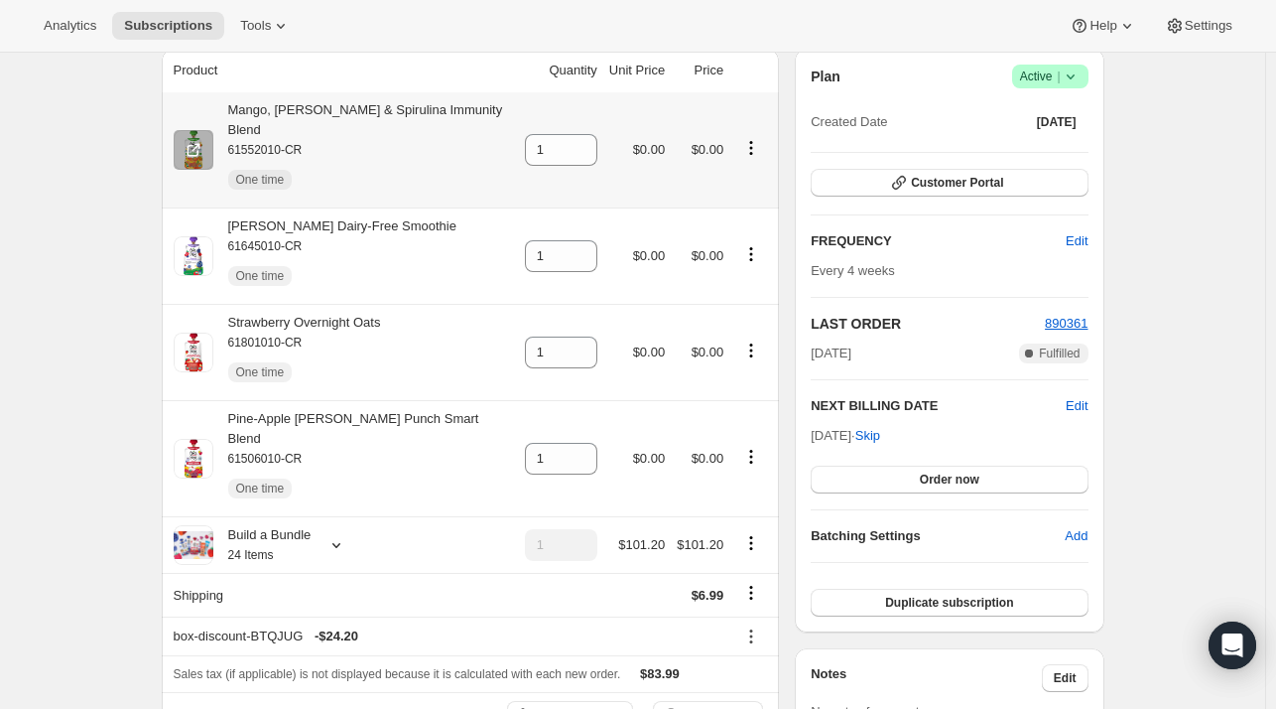
drag, startPoint x: 372, startPoint y: 176, endPoint x: 452, endPoint y: 155, distance: 82.1
click at [372, 178] on div "One time" at bounding box center [370, 180] width 285 height 40
click at [578, 141] on icon at bounding box center [582, 143] width 9 height 5
type input "2"
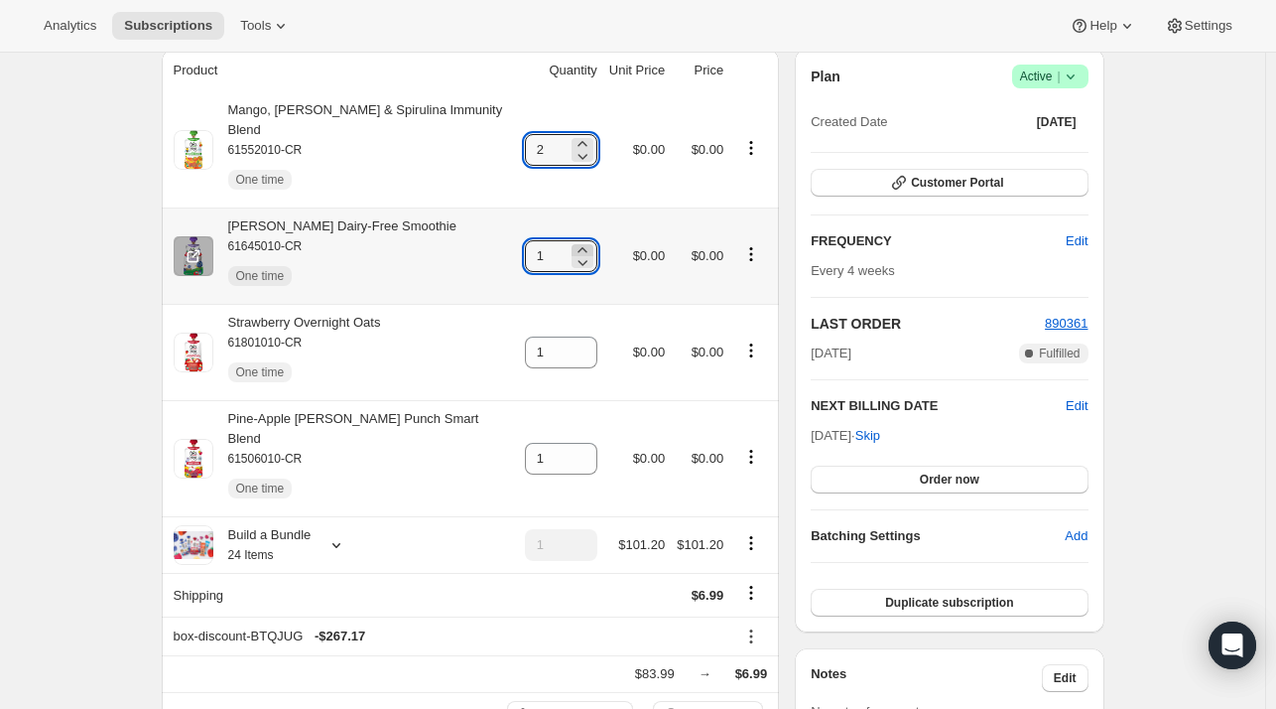
click at [576, 240] on icon at bounding box center [583, 250] width 20 height 20
type input "2"
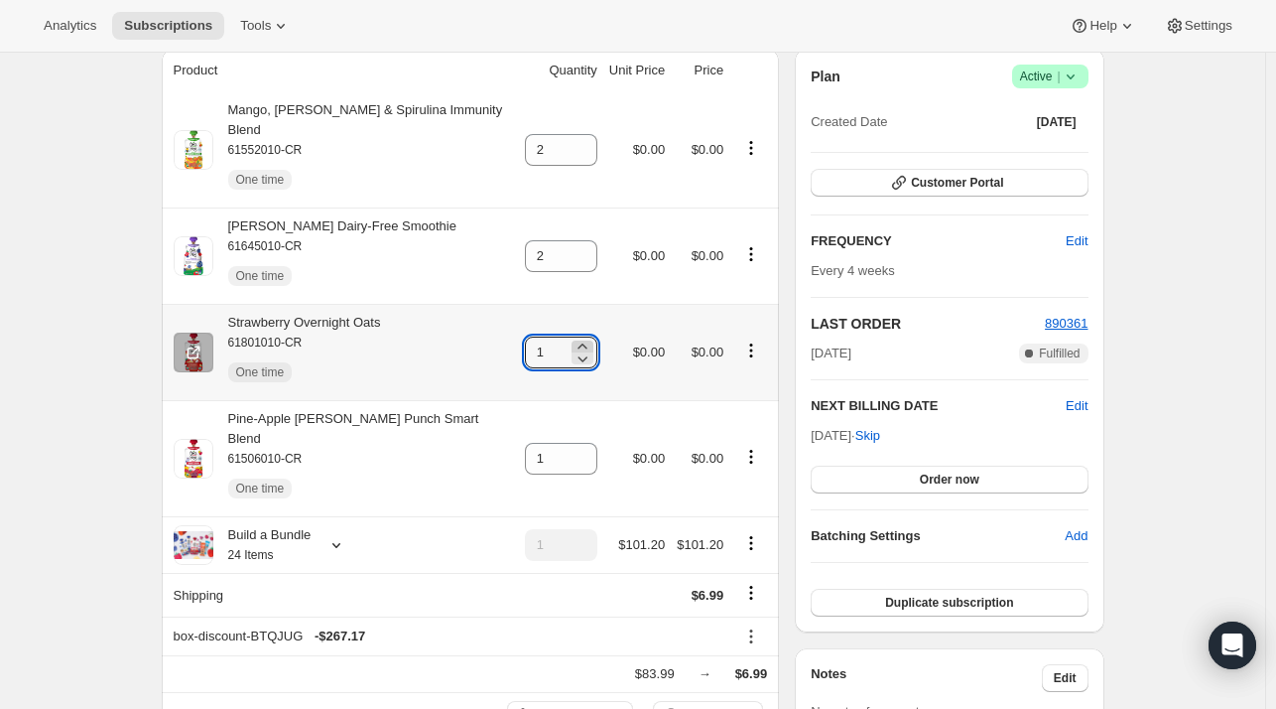
click at [585, 336] on icon at bounding box center [583, 346] width 20 height 20
type input "2"
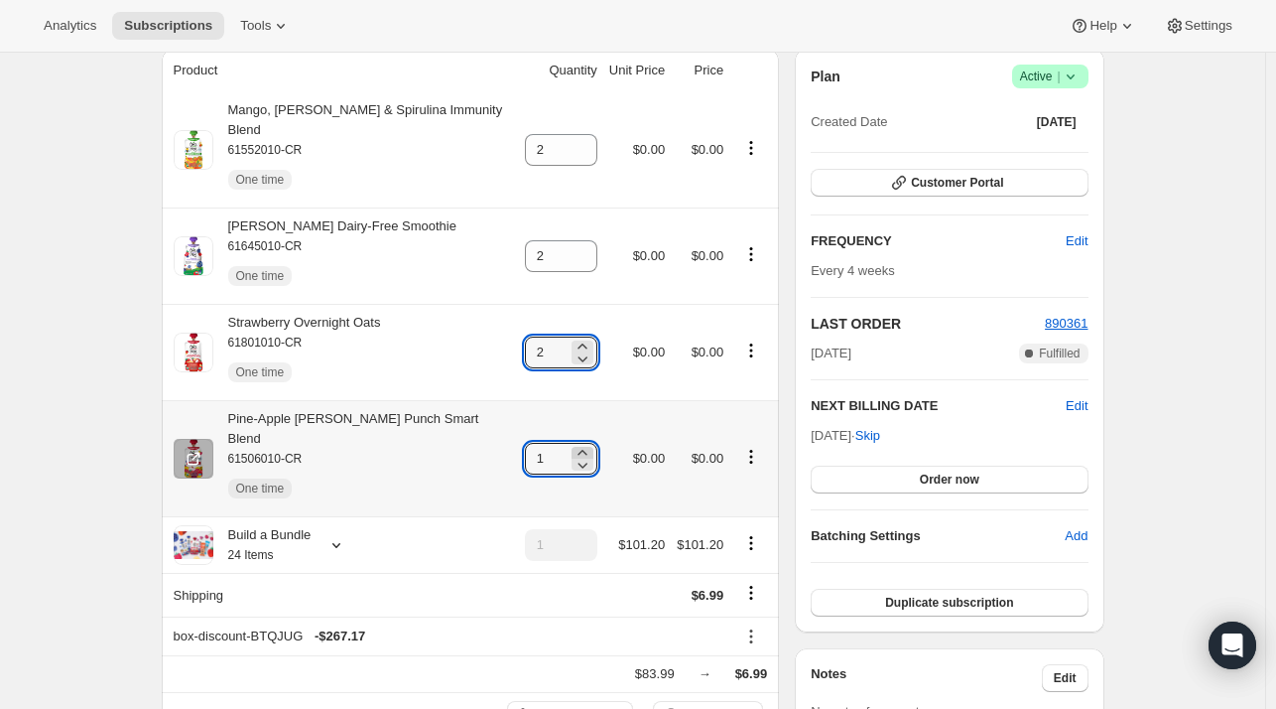
click at [584, 443] on icon at bounding box center [583, 453] width 20 height 20
type input "2"
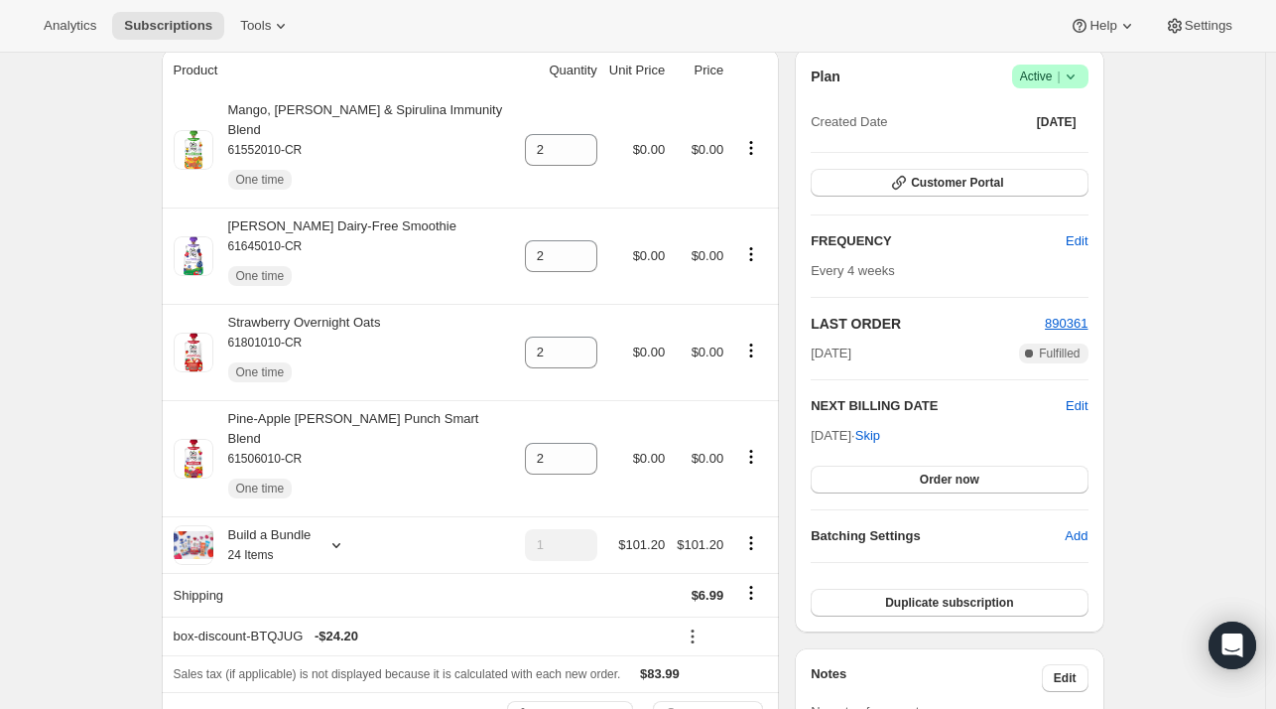
drag, startPoint x: 142, startPoint y: 600, endPoint x: 143, endPoint y: 589, distance: 12.0
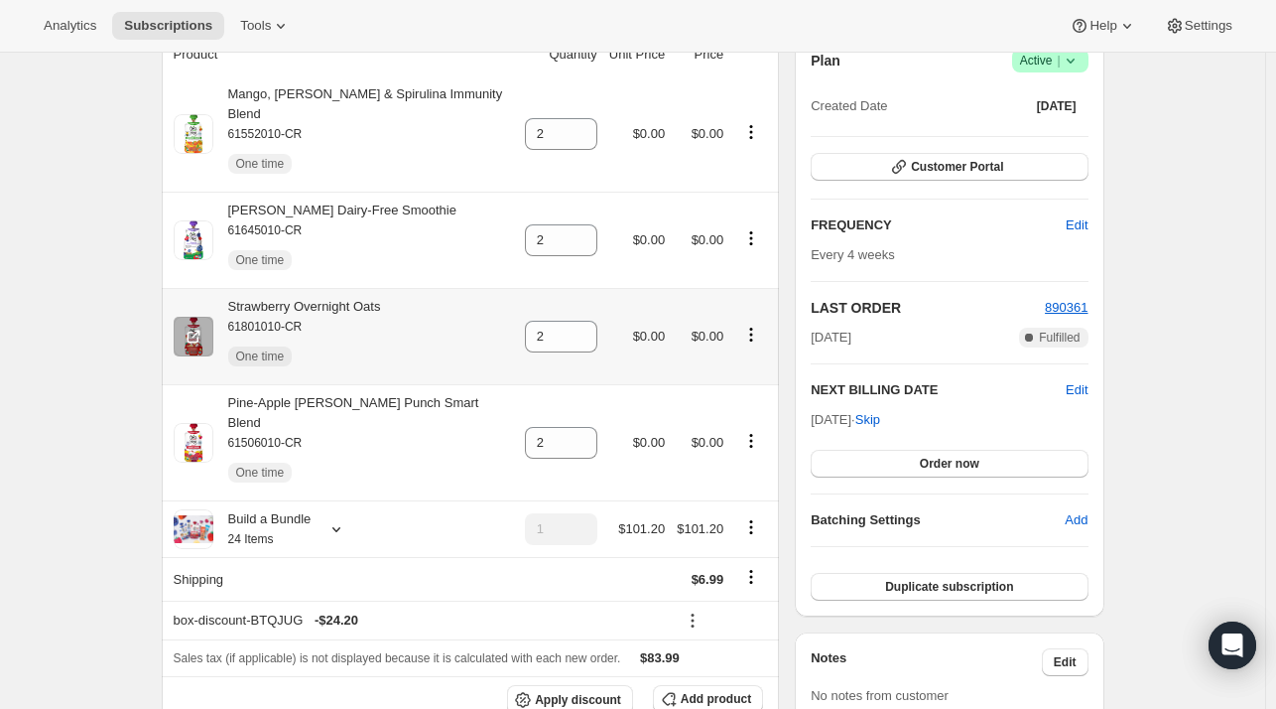
scroll to position [87, 0]
